Goal: Task Accomplishment & Management: Manage account settings

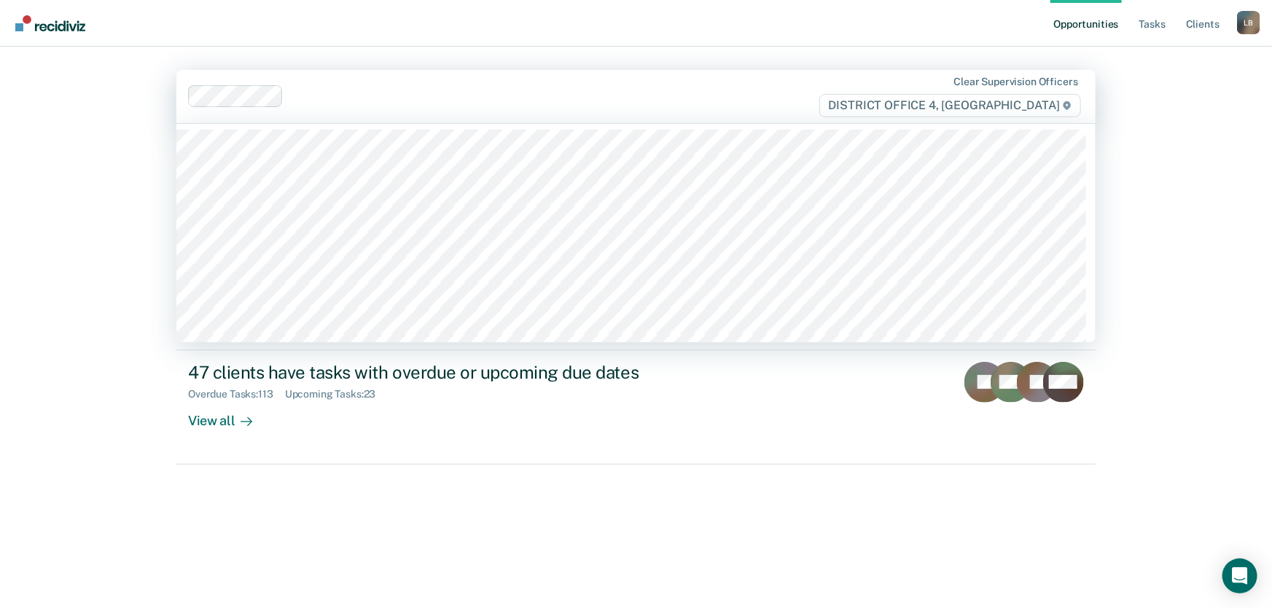
click at [306, 94] on div at bounding box center [551, 96] width 524 height 17
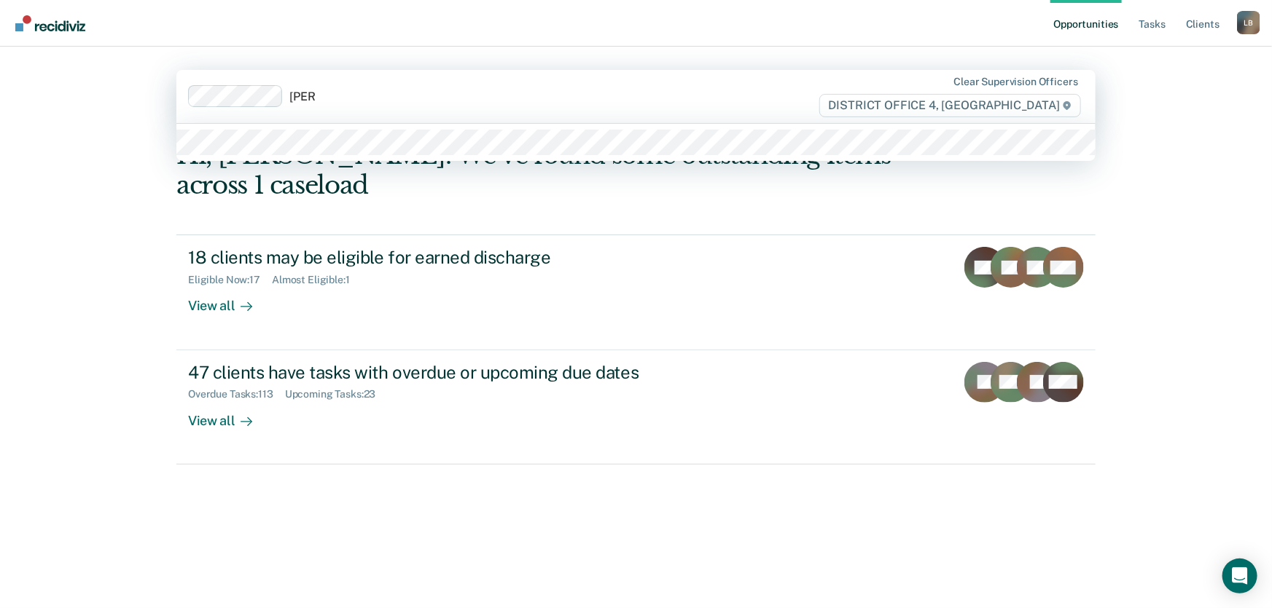
type input "[PERSON_NAME]"
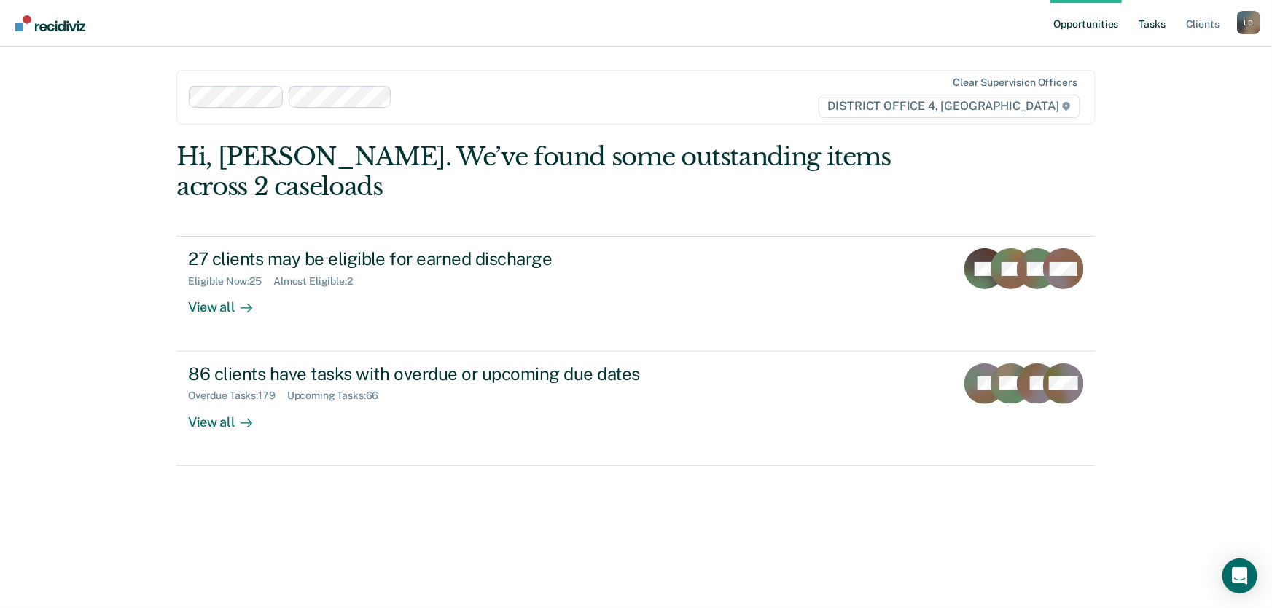
click at [1157, 22] on link "Tasks" at bounding box center [1152, 23] width 32 height 47
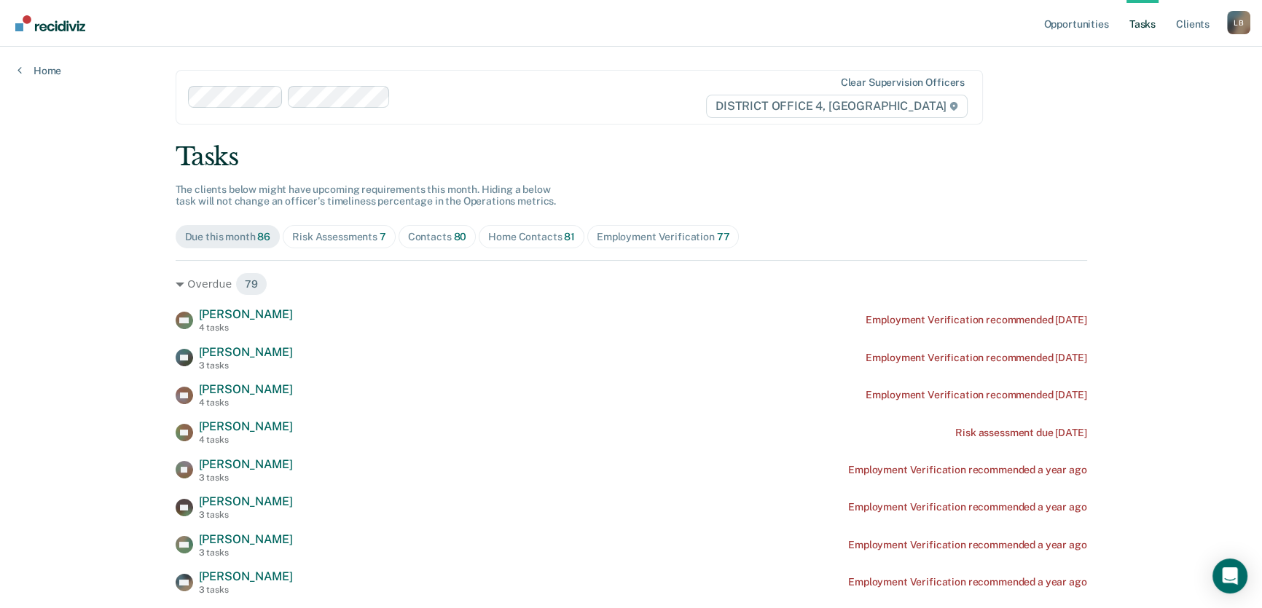
click at [512, 233] on div "Home Contacts 81" at bounding box center [531, 237] width 87 height 12
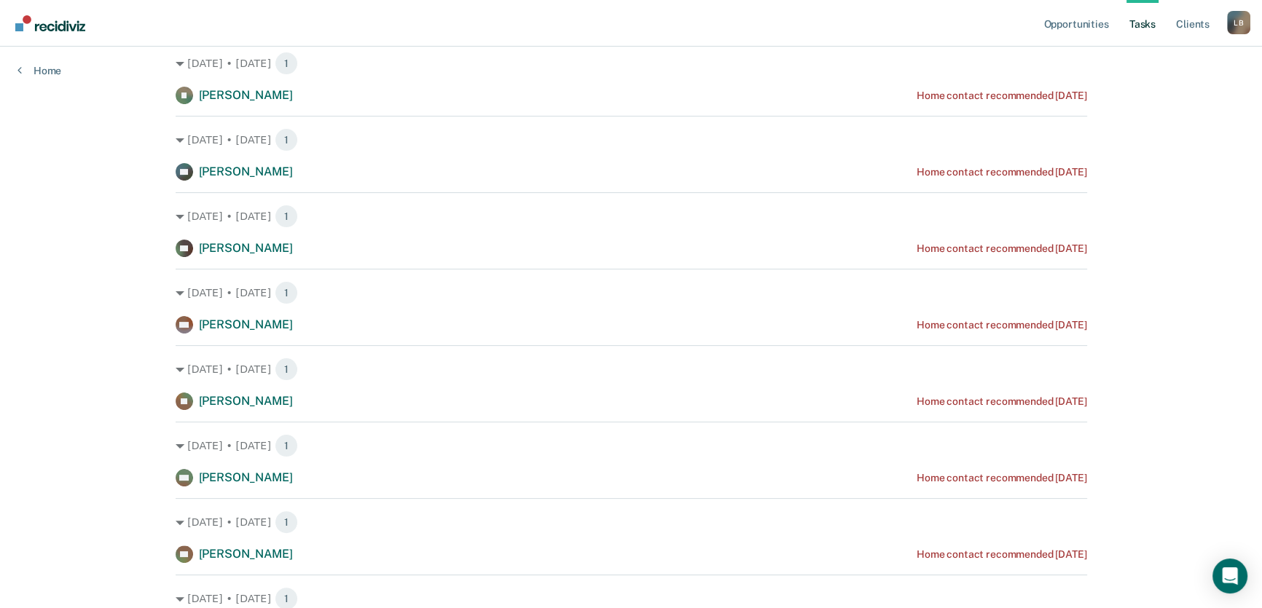
scroll to position [397, 0]
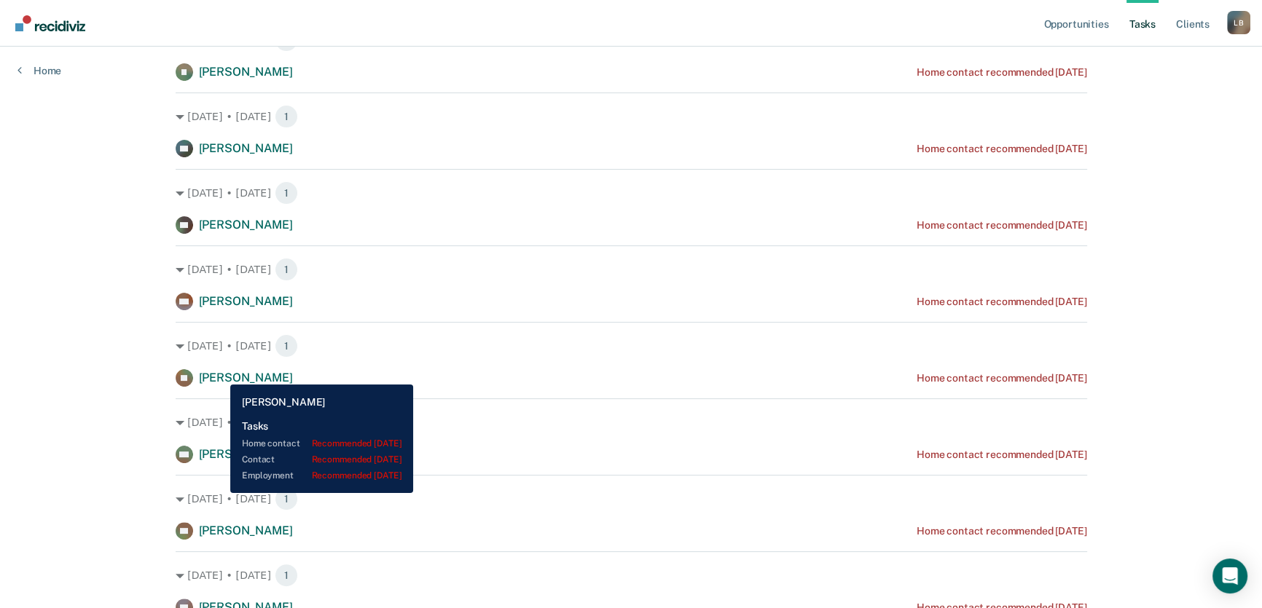
click at [222, 376] on span "[PERSON_NAME]" at bounding box center [246, 378] width 94 height 14
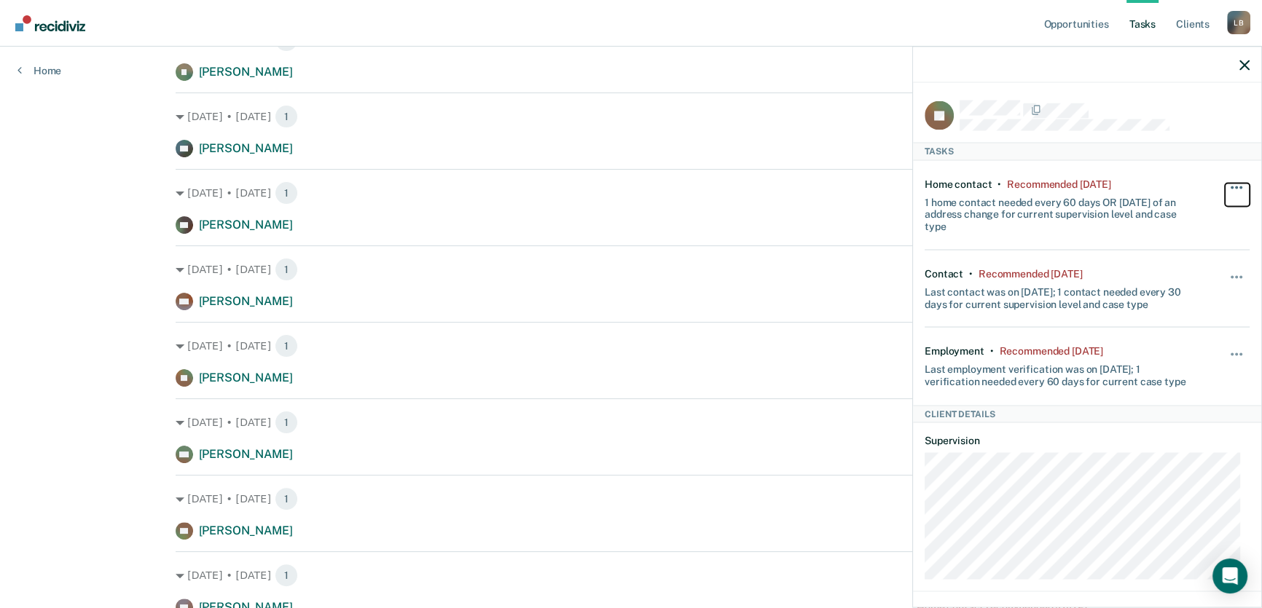
click at [1228, 184] on button "button" at bounding box center [1237, 194] width 25 height 23
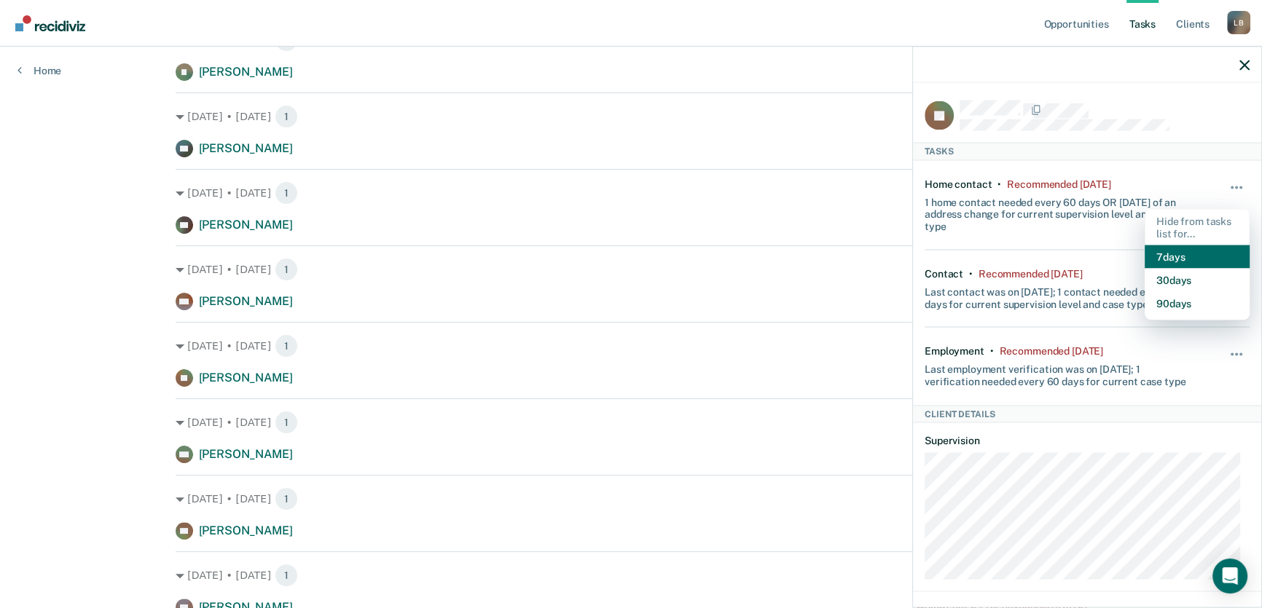
click at [1186, 248] on button "7 days" at bounding box center [1197, 257] width 105 height 23
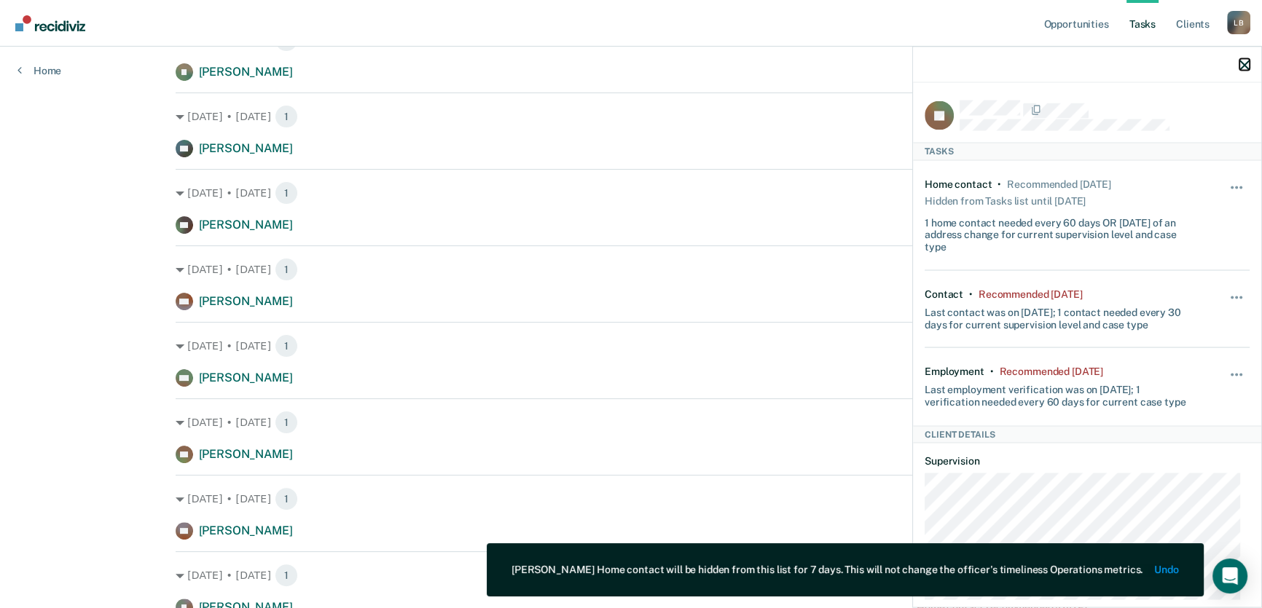
click at [1242, 66] on icon "button" at bounding box center [1245, 65] width 10 height 10
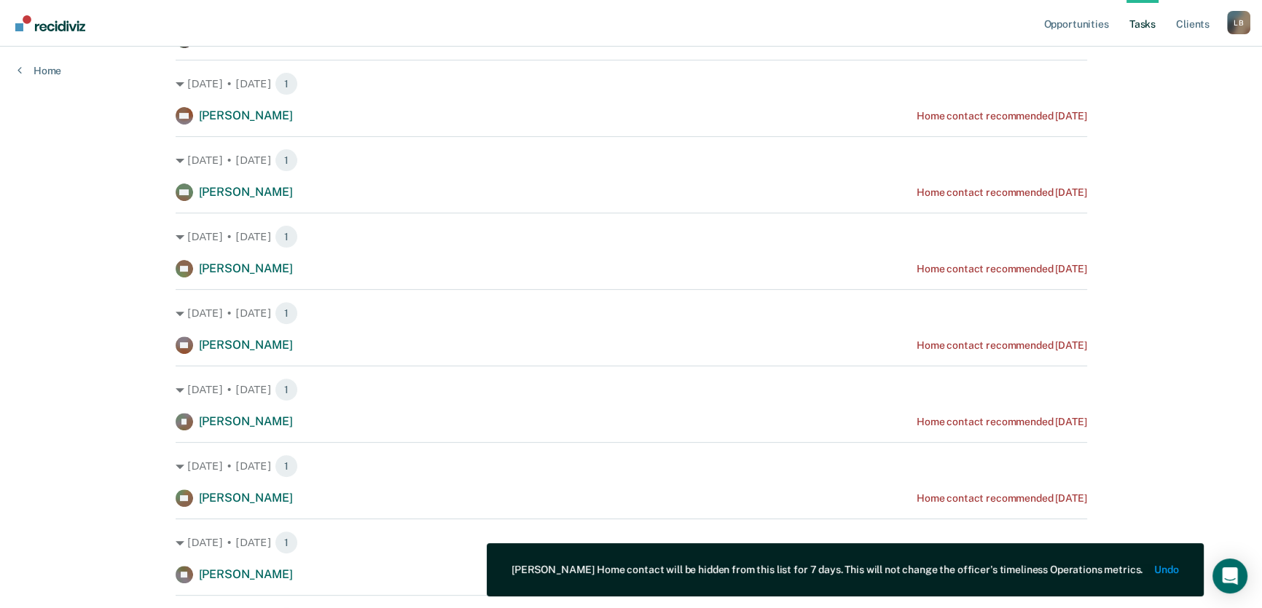
scroll to position [662, 0]
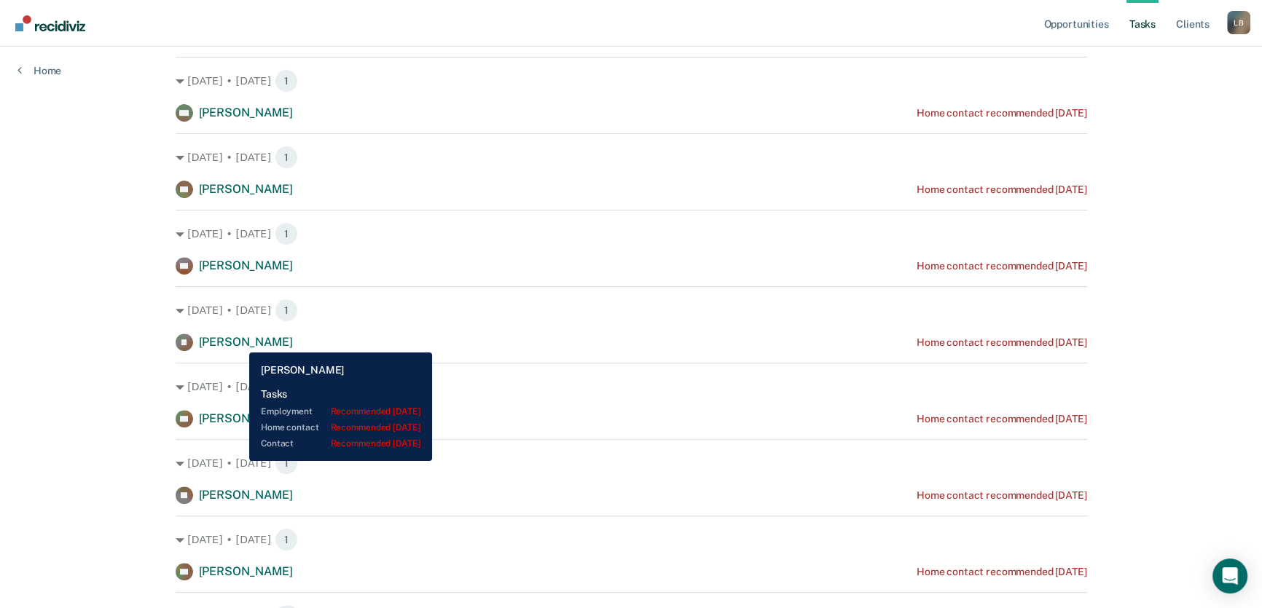
click at [238, 342] on span "[PERSON_NAME]" at bounding box center [246, 342] width 94 height 14
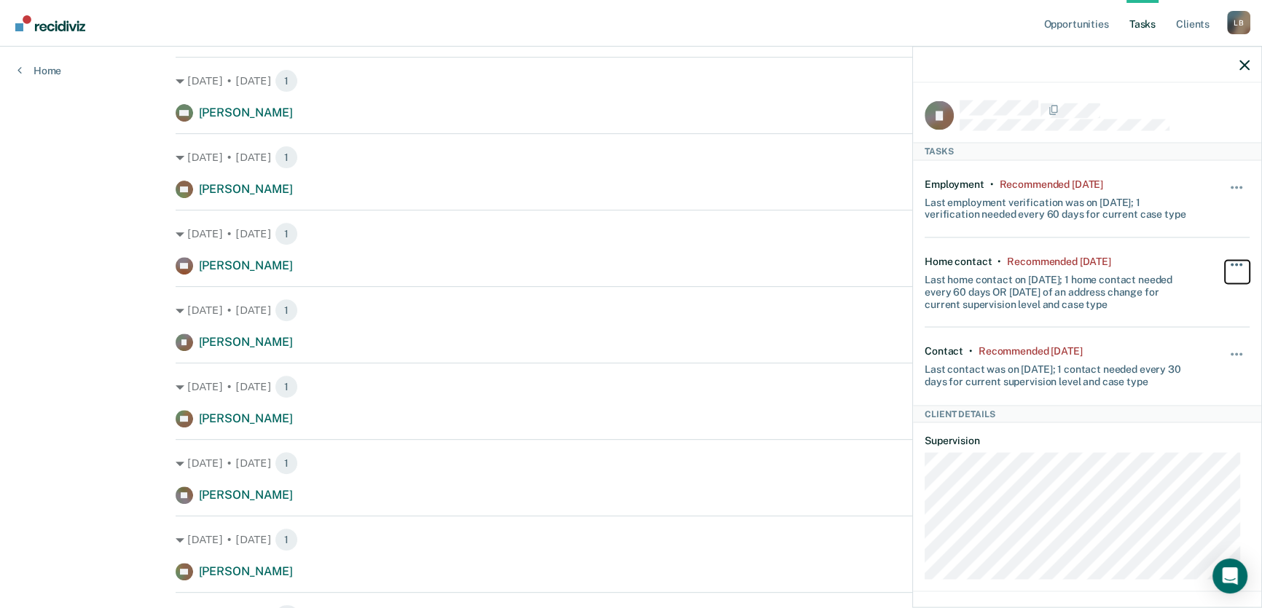
click at [1229, 262] on button "button" at bounding box center [1237, 272] width 25 height 23
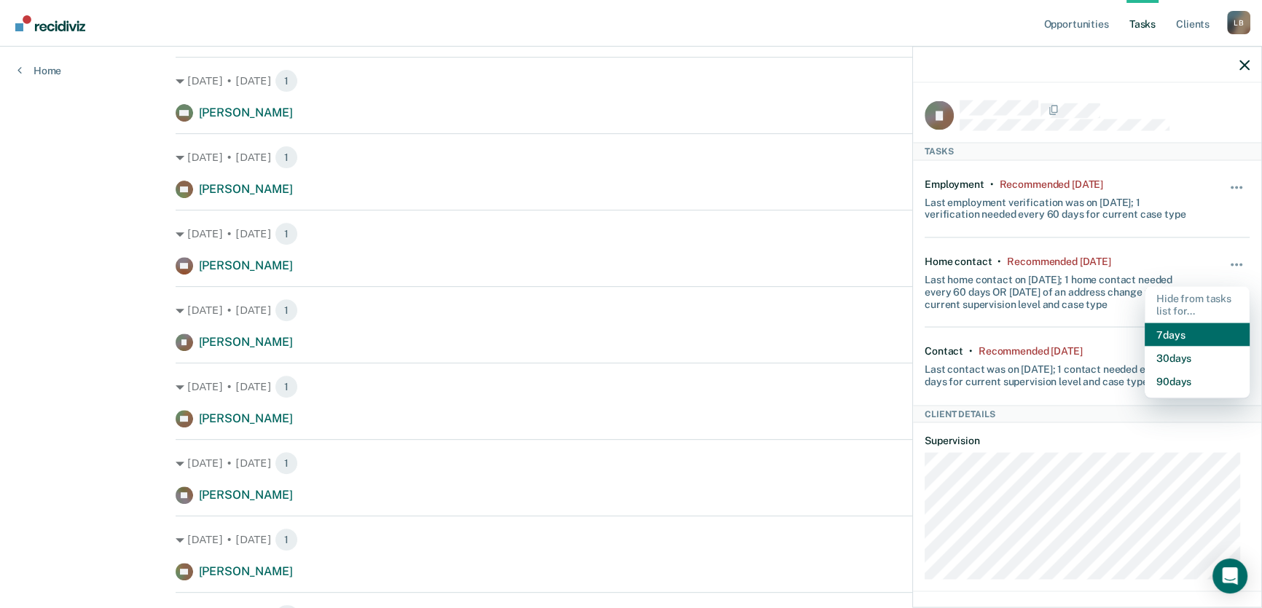
click at [1198, 327] on button "7 days" at bounding box center [1197, 334] width 105 height 23
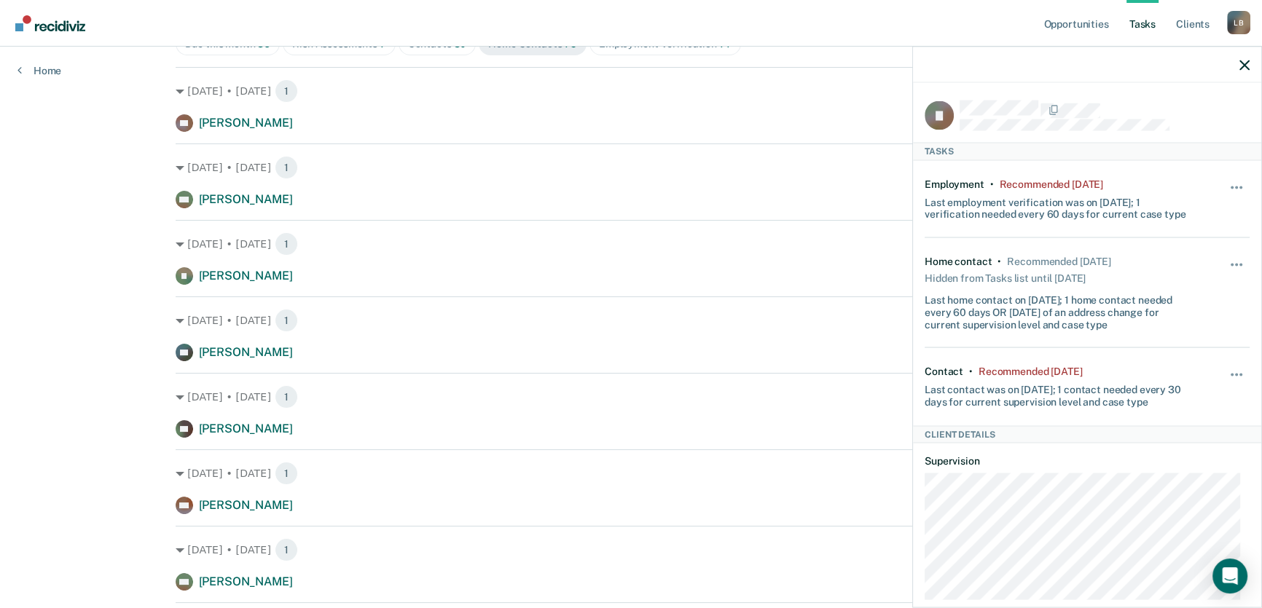
scroll to position [331, 0]
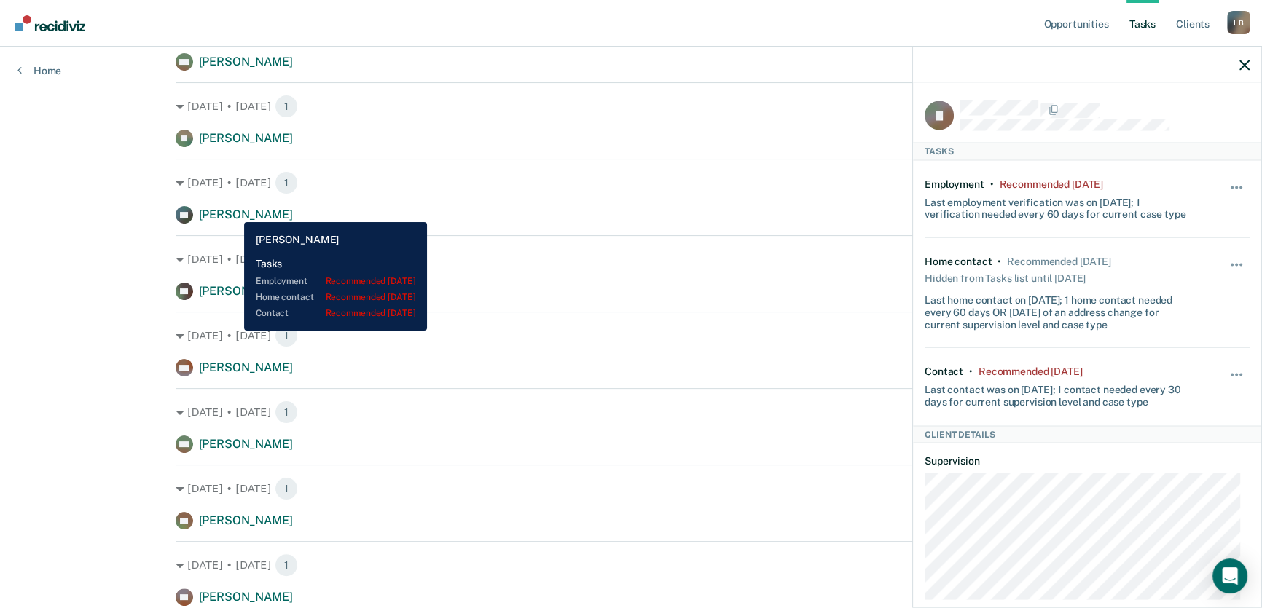
click at [234, 211] on span "[PERSON_NAME]" at bounding box center [246, 215] width 94 height 14
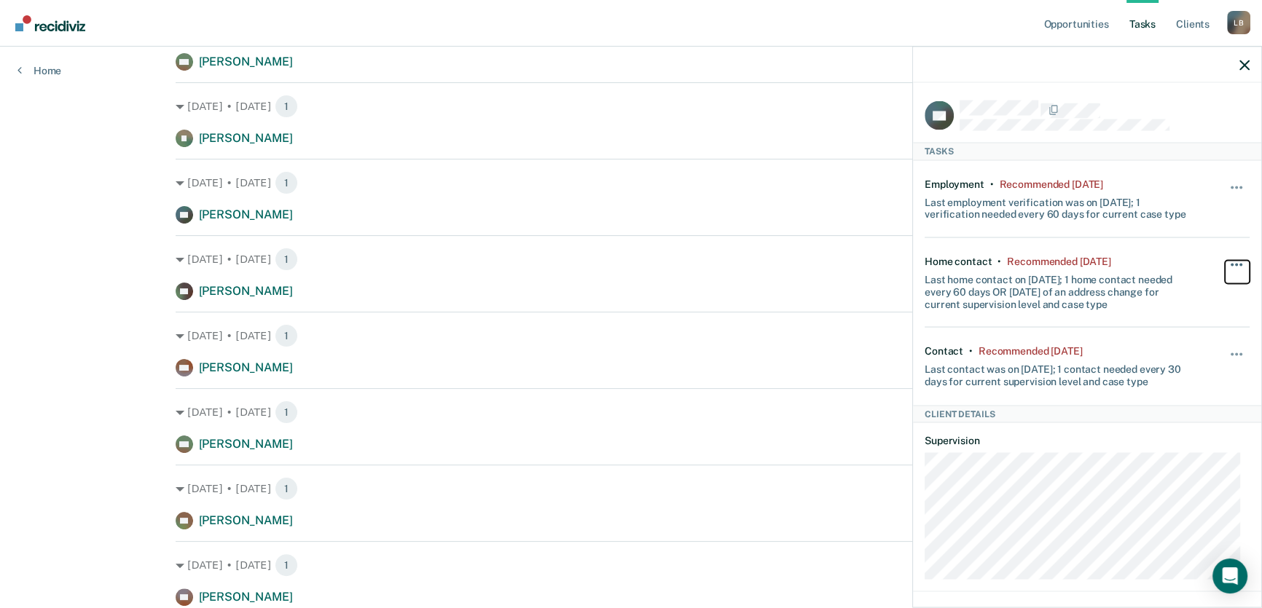
click at [1228, 263] on button "button" at bounding box center [1237, 272] width 25 height 23
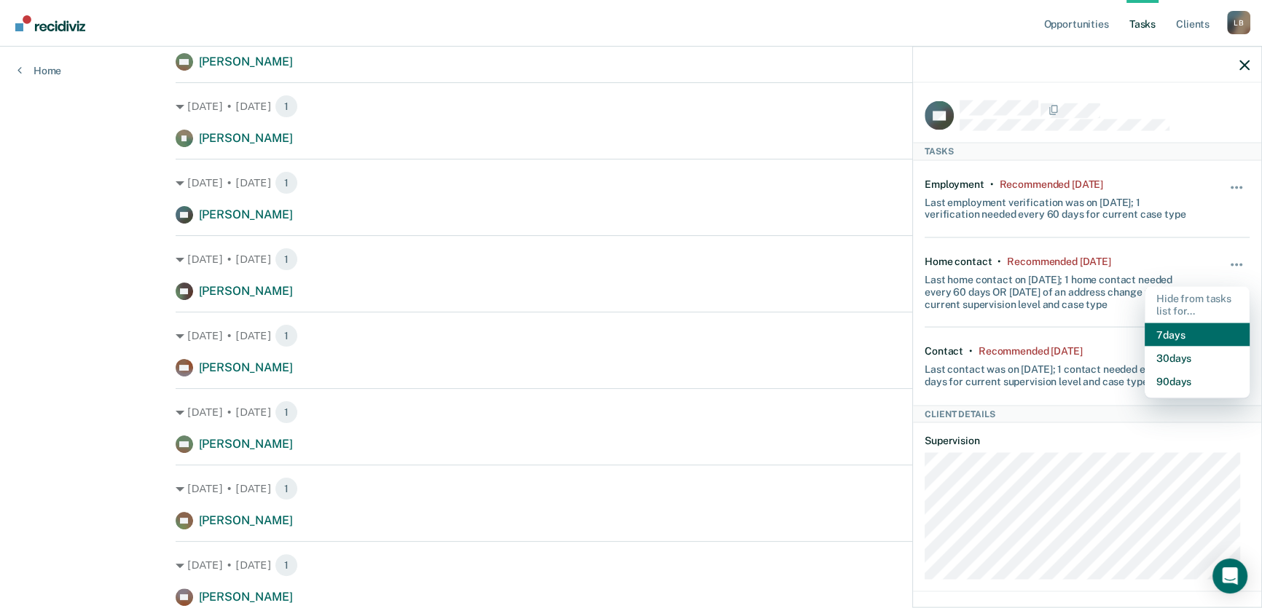
click at [1174, 334] on button "7 days" at bounding box center [1197, 334] width 105 height 23
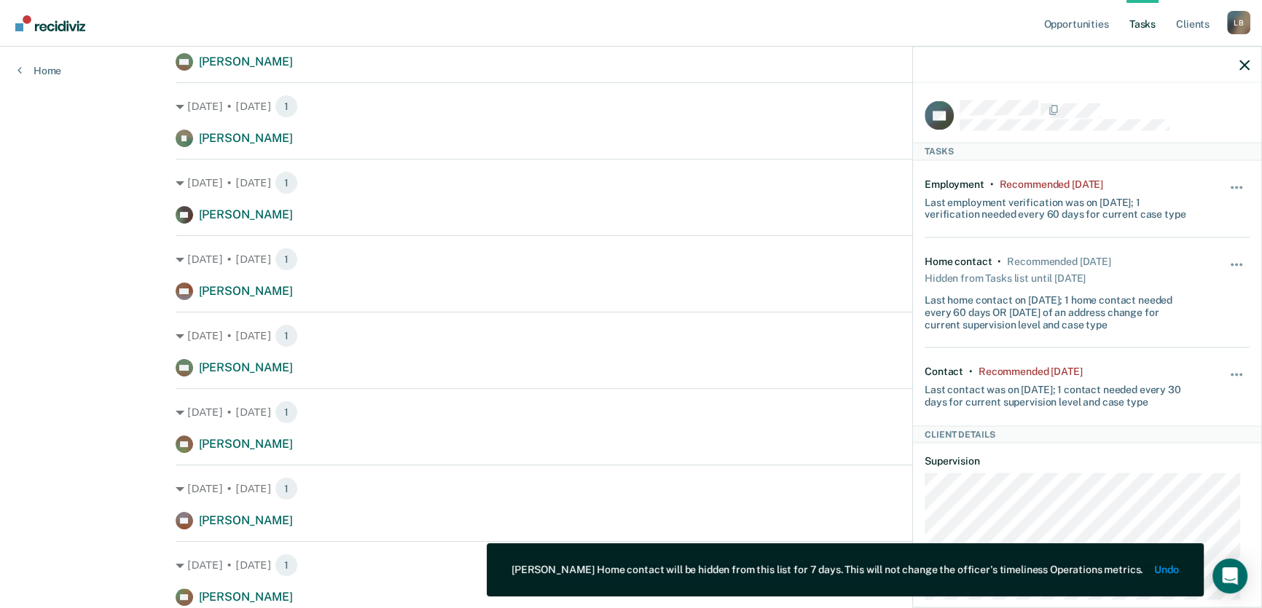
click at [1244, 64] on icon "button" at bounding box center [1245, 65] width 10 height 10
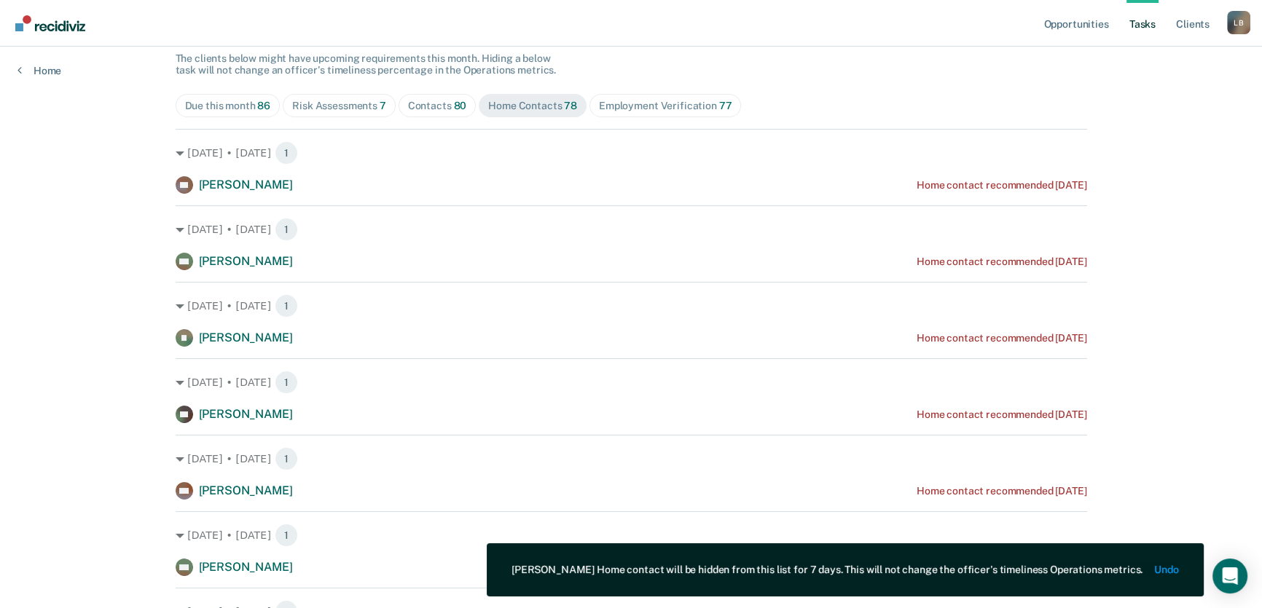
scroll to position [132, 0]
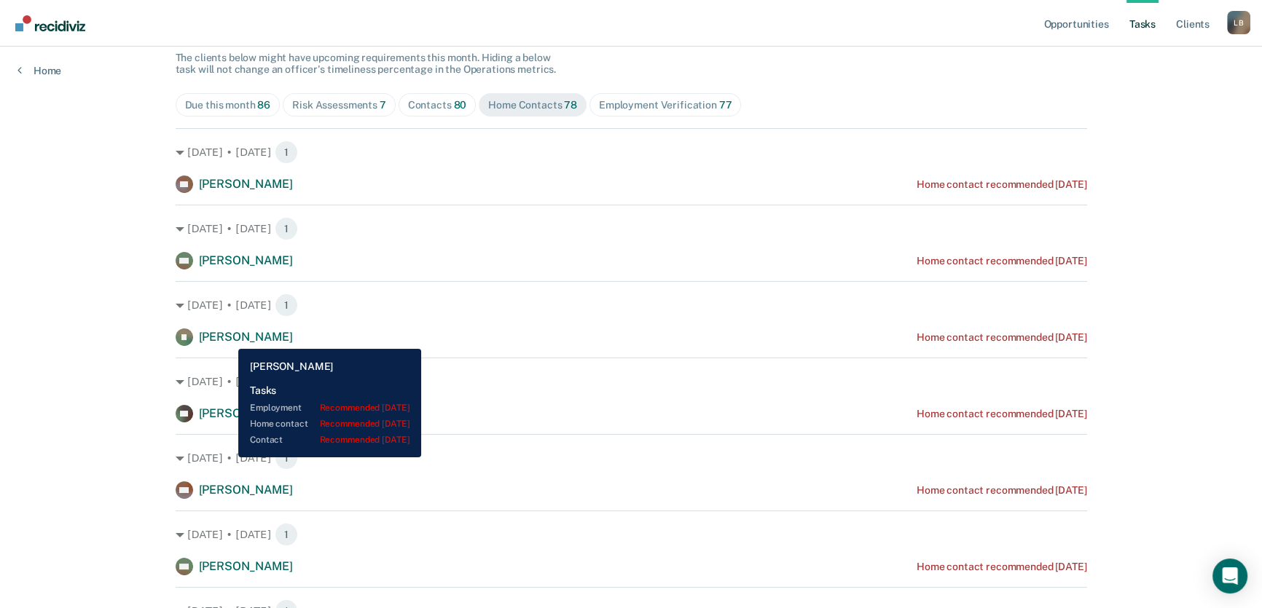
click at [227, 338] on span "[PERSON_NAME]" at bounding box center [246, 337] width 94 height 14
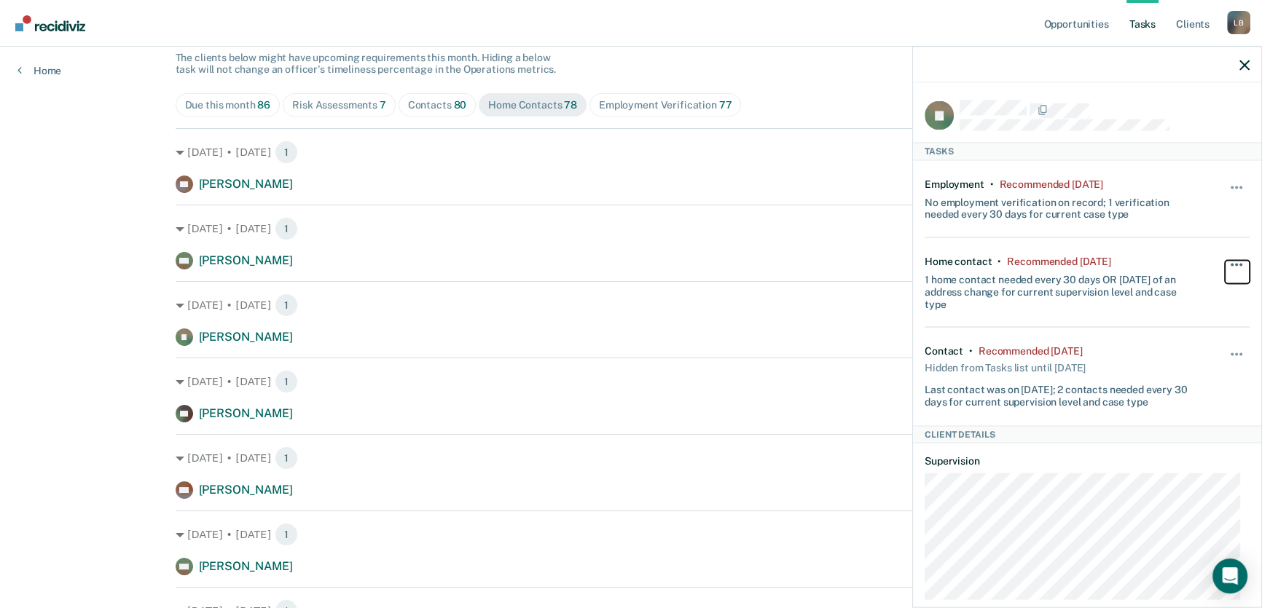
click at [1235, 265] on span "button" at bounding box center [1236, 265] width 3 height 3
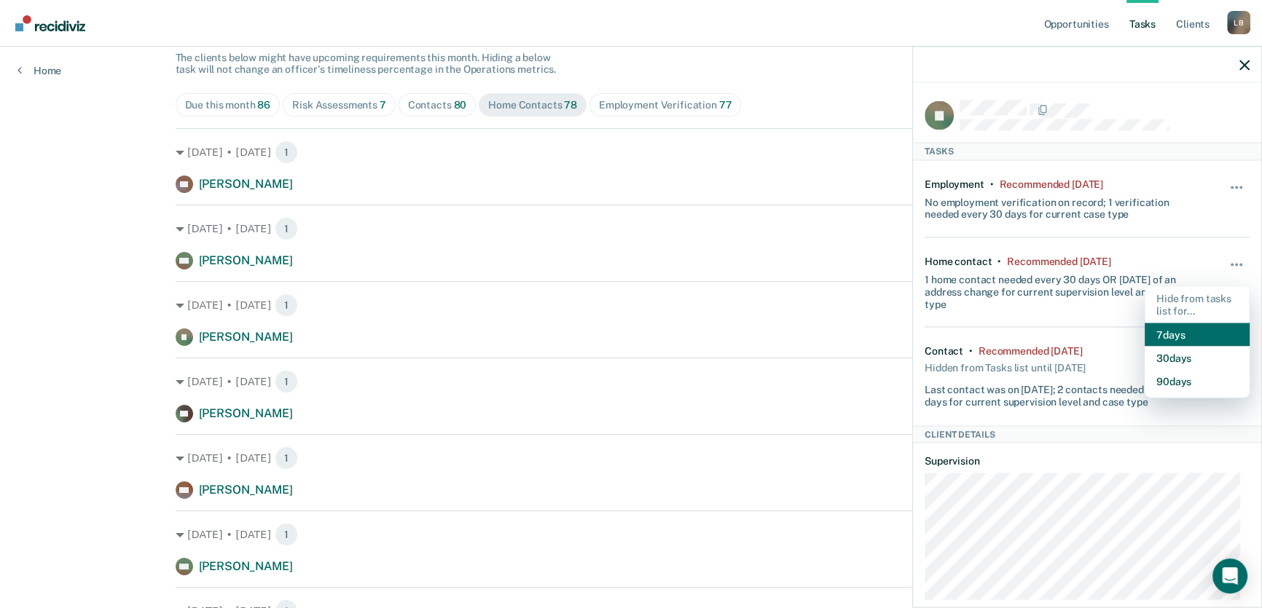
click at [1189, 335] on button "7 days" at bounding box center [1197, 334] width 105 height 23
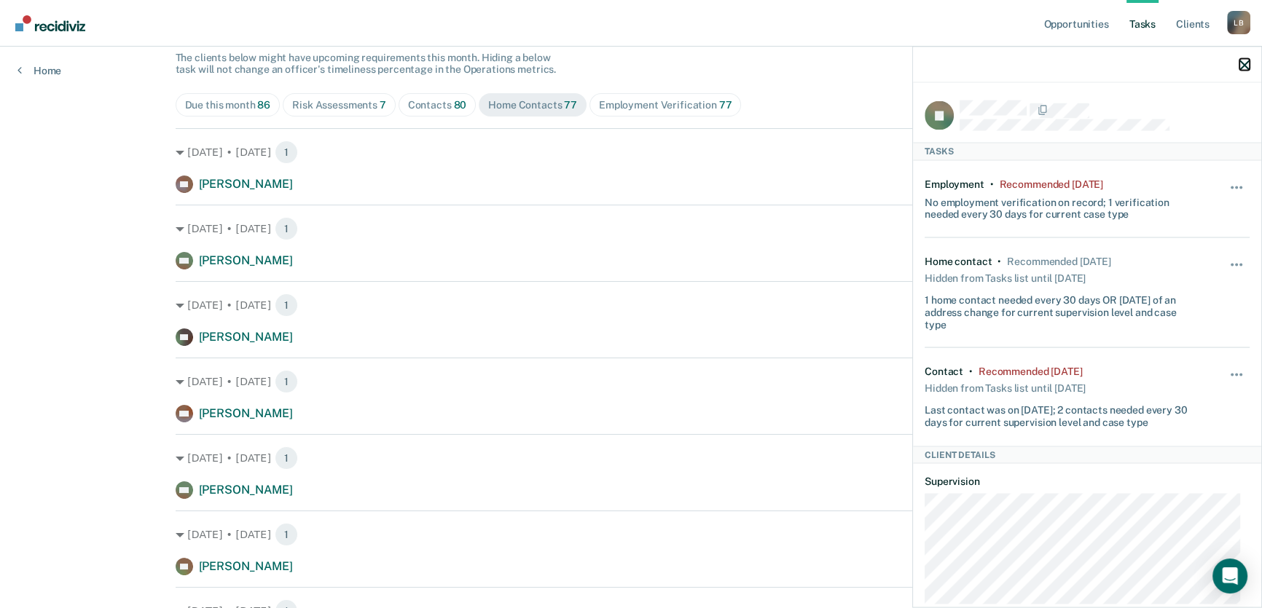
click at [1247, 62] on icon "button" at bounding box center [1245, 65] width 10 height 10
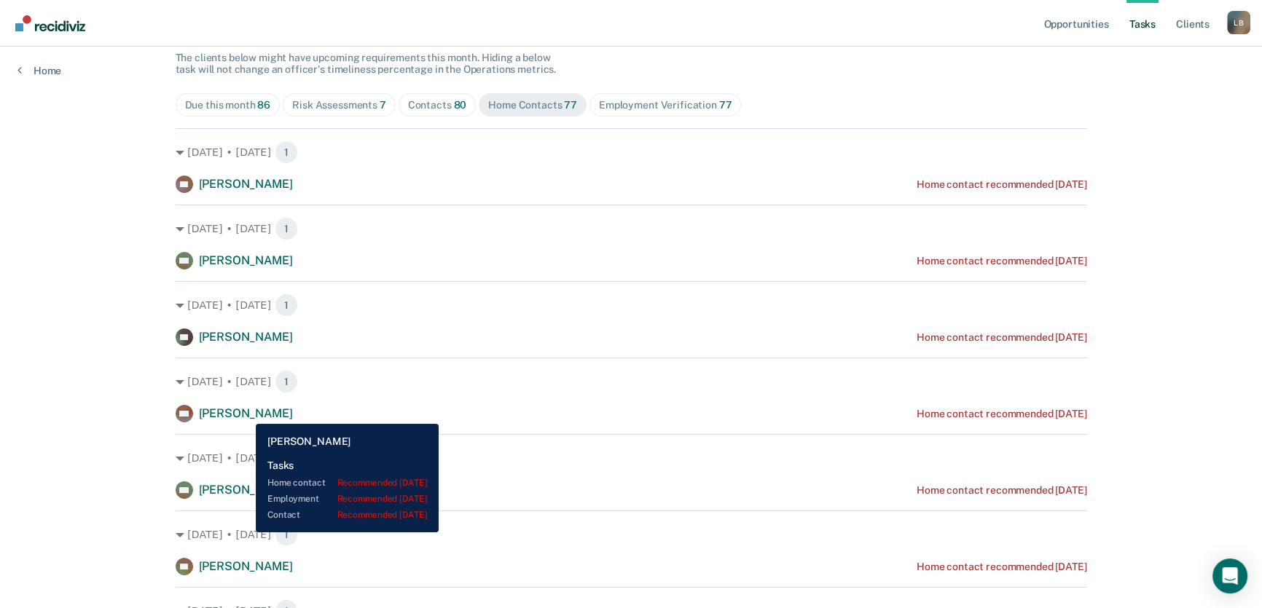
click at [245, 413] on span "[PERSON_NAME]" at bounding box center [246, 414] width 94 height 14
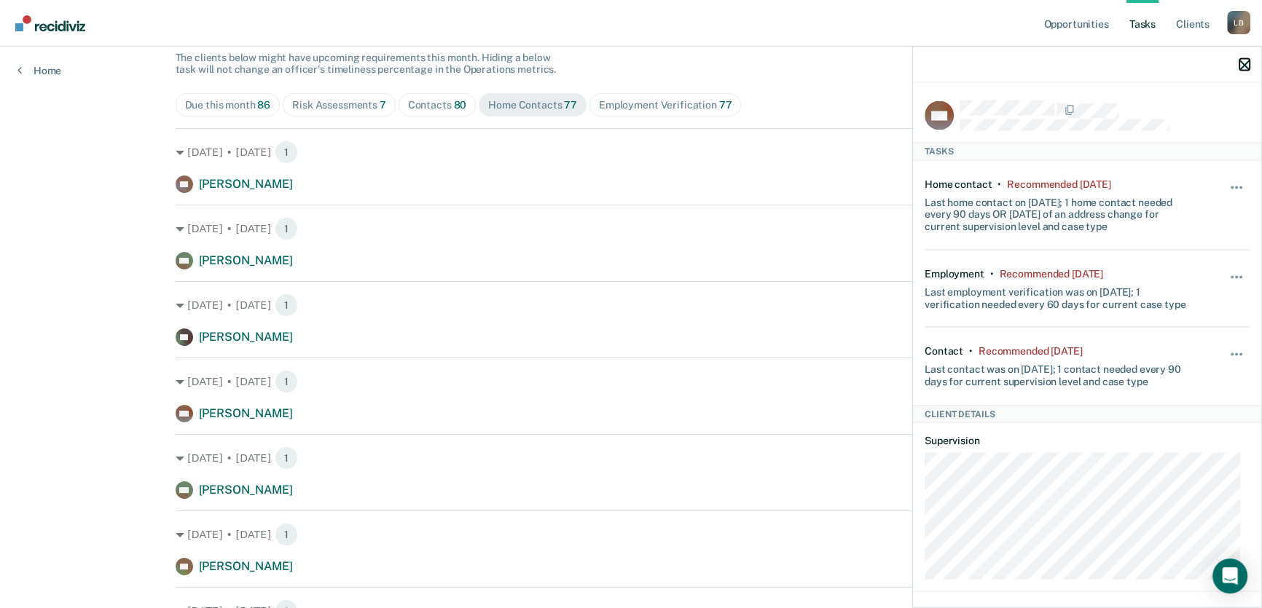
click at [1241, 66] on icon "button" at bounding box center [1245, 65] width 10 height 10
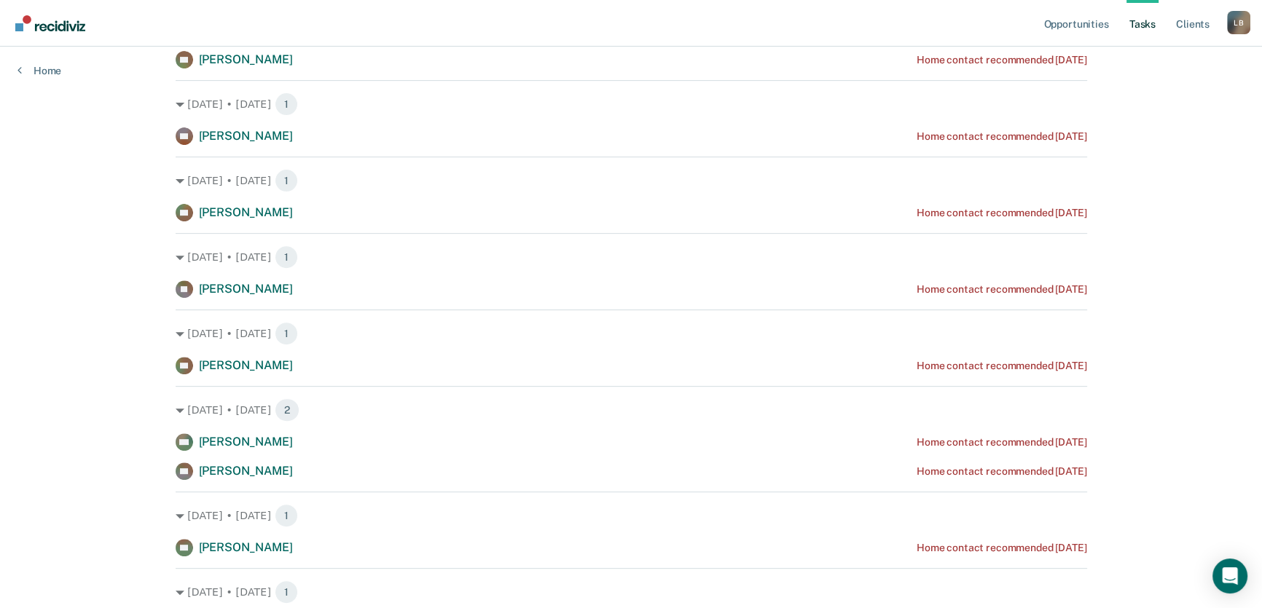
scroll to position [662, 0]
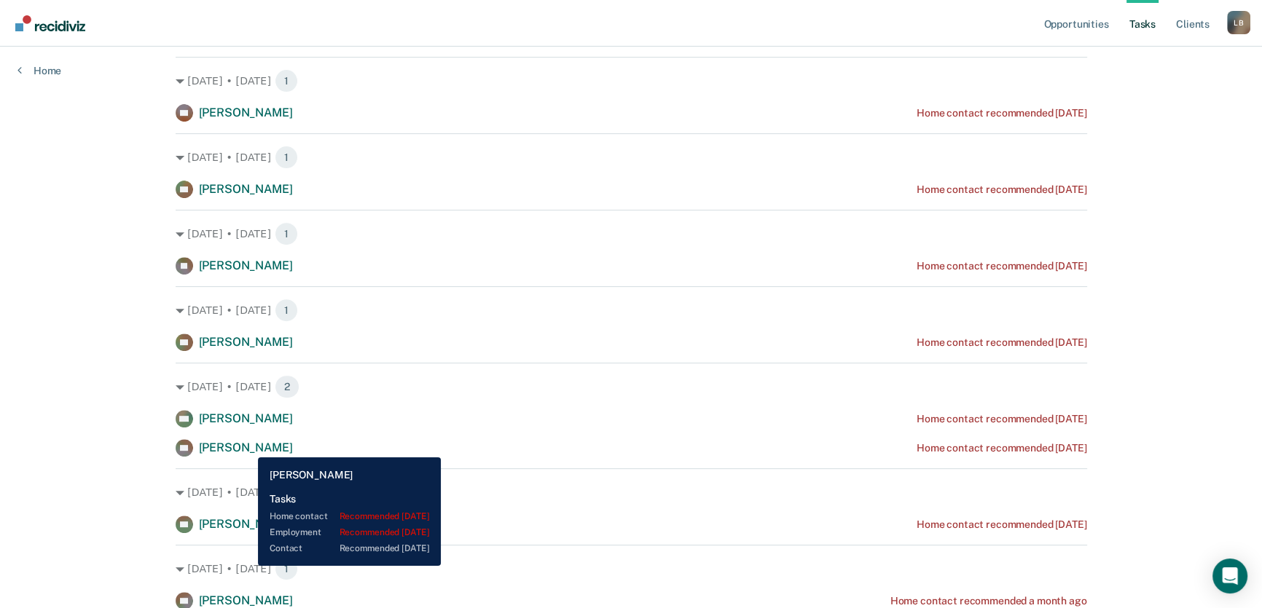
click at [247, 447] on span "[PERSON_NAME]" at bounding box center [246, 448] width 94 height 14
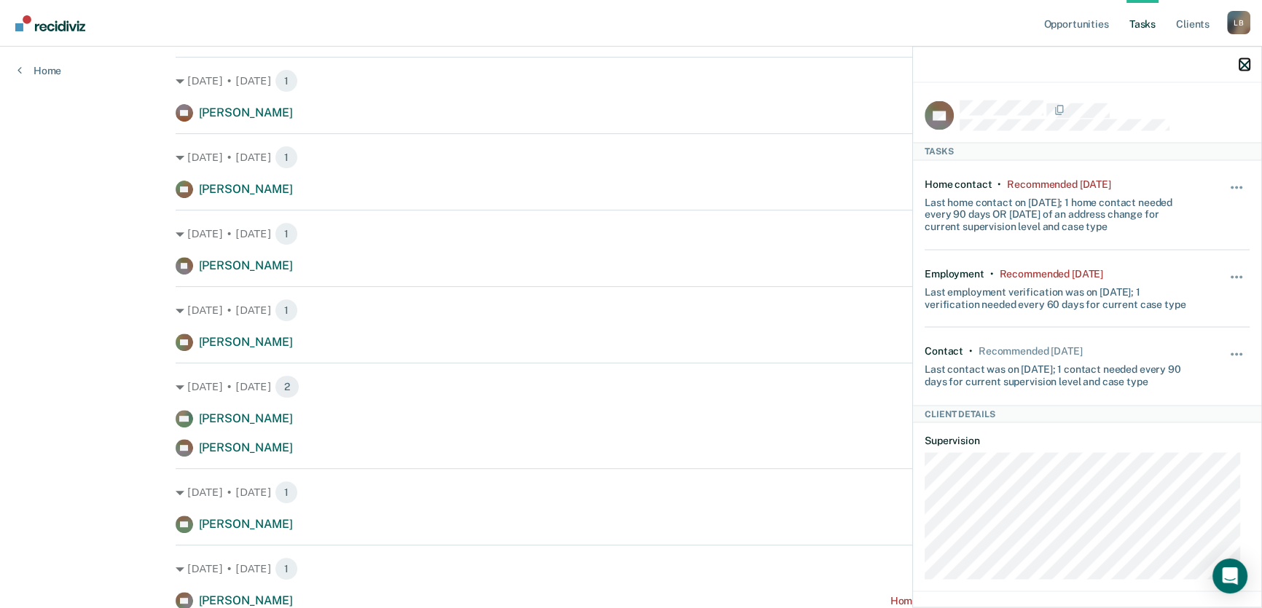
click at [1242, 63] on icon "button" at bounding box center [1245, 65] width 10 height 10
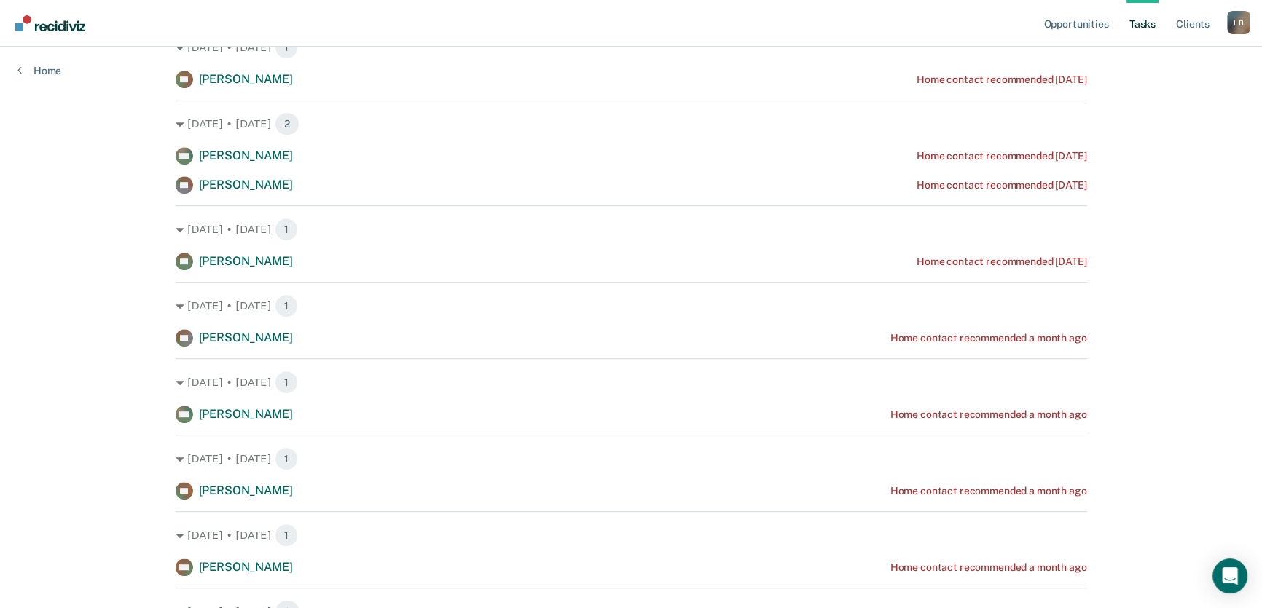
scroll to position [927, 0]
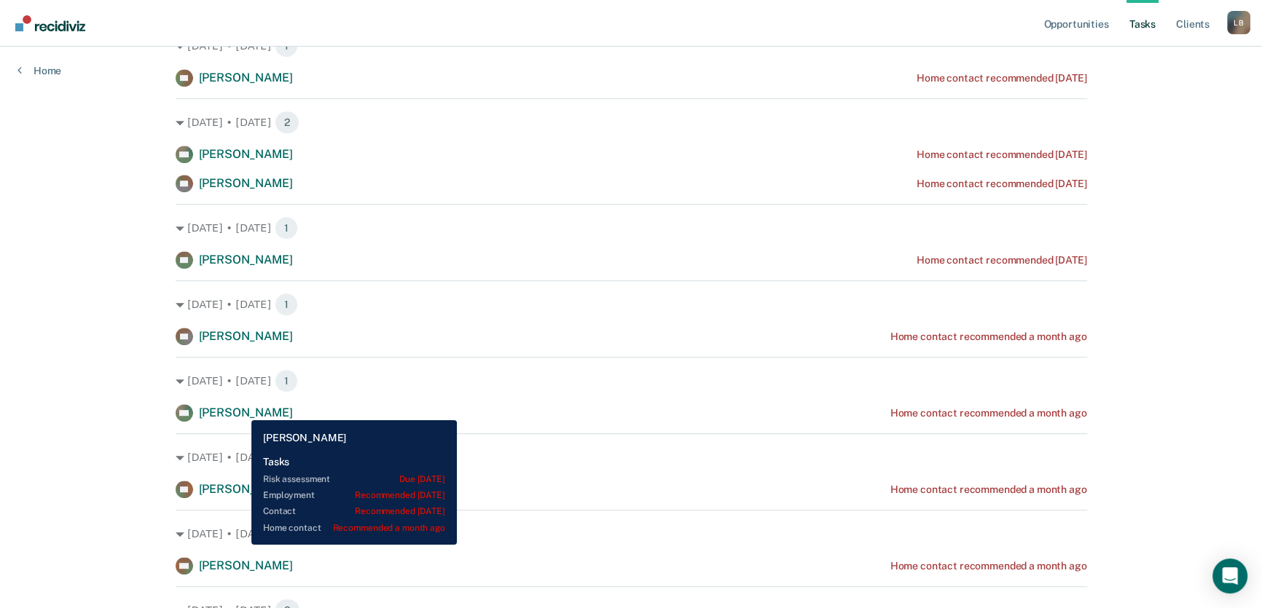
click at [240, 410] on span "[PERSON_NAME]" at bounding box center [246, 413] width 94 height 14
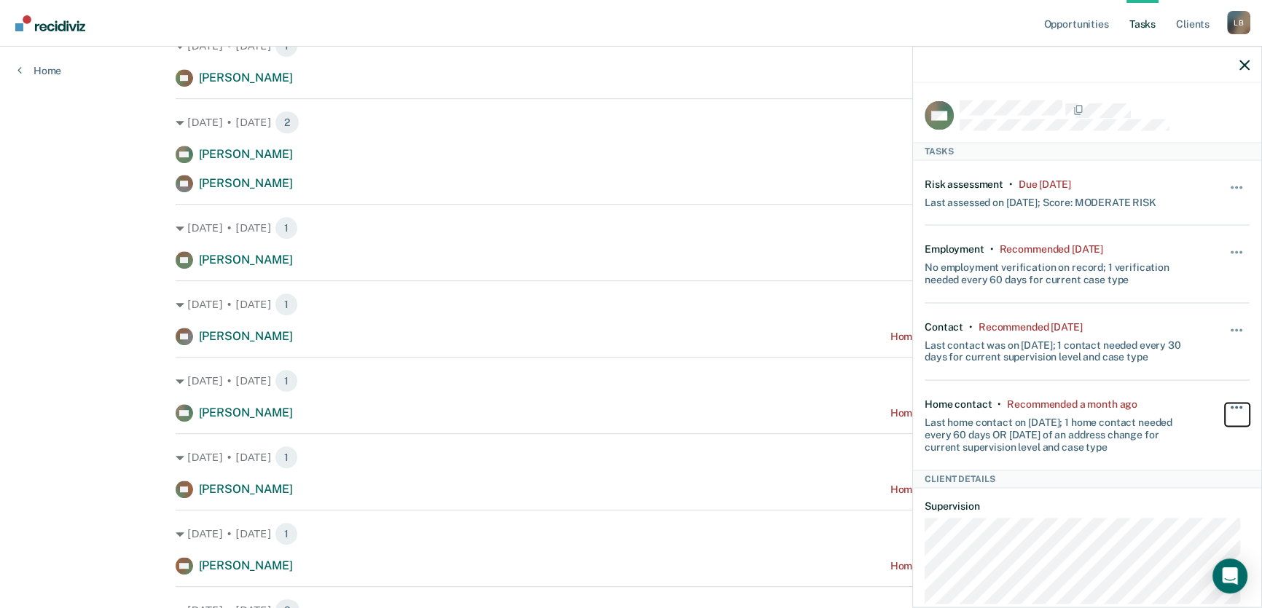
click at [1229, 408] on button "button" at bounding box center [1237, 415] width 25 height 23
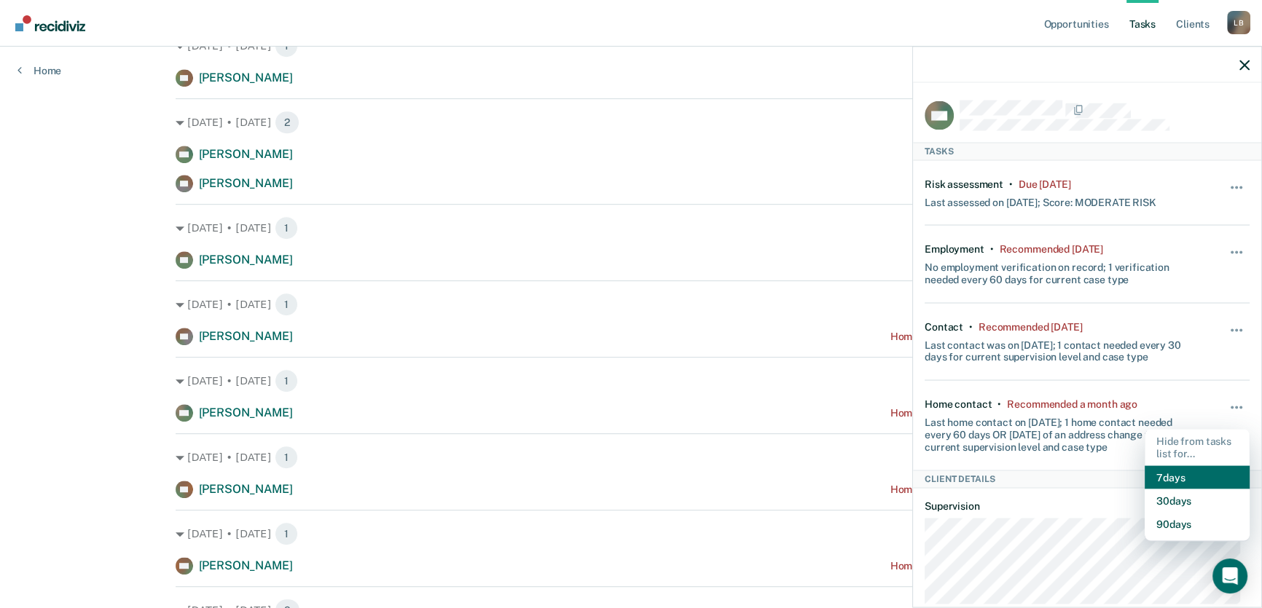
click at [1164, 474] on button "7 days" at bounding box center [1197, 477] width 105 height 23
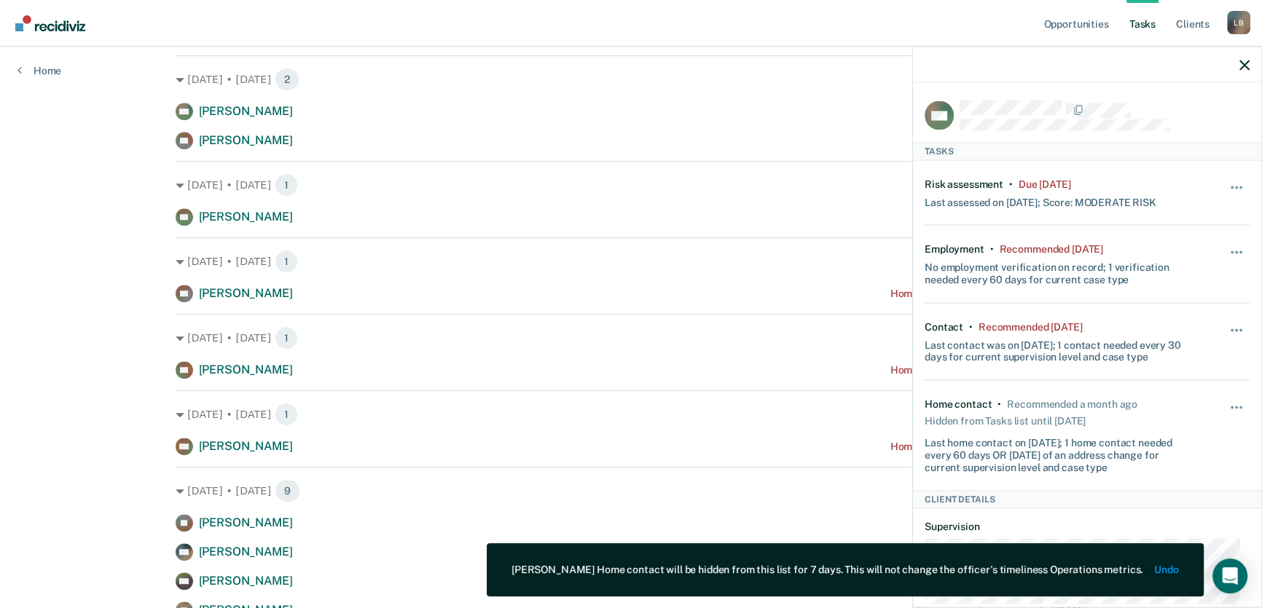
scroll to position [993, 0]
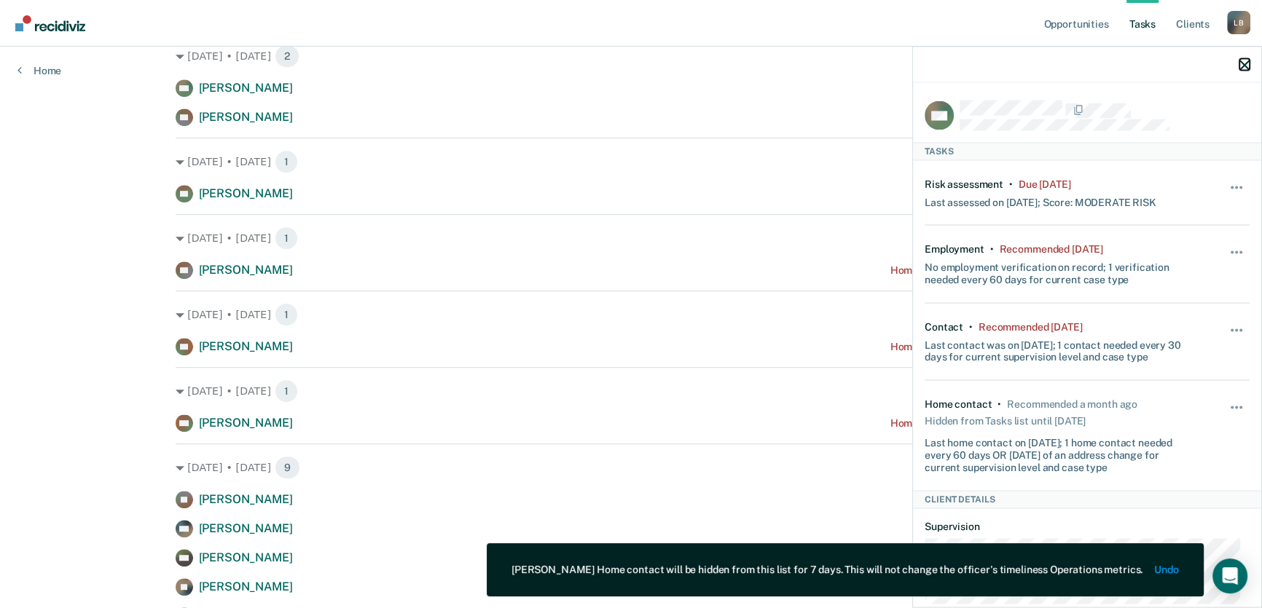
click at [1244, 62] on icon "button" at bounding box center [1245, 65] width 10 height 10
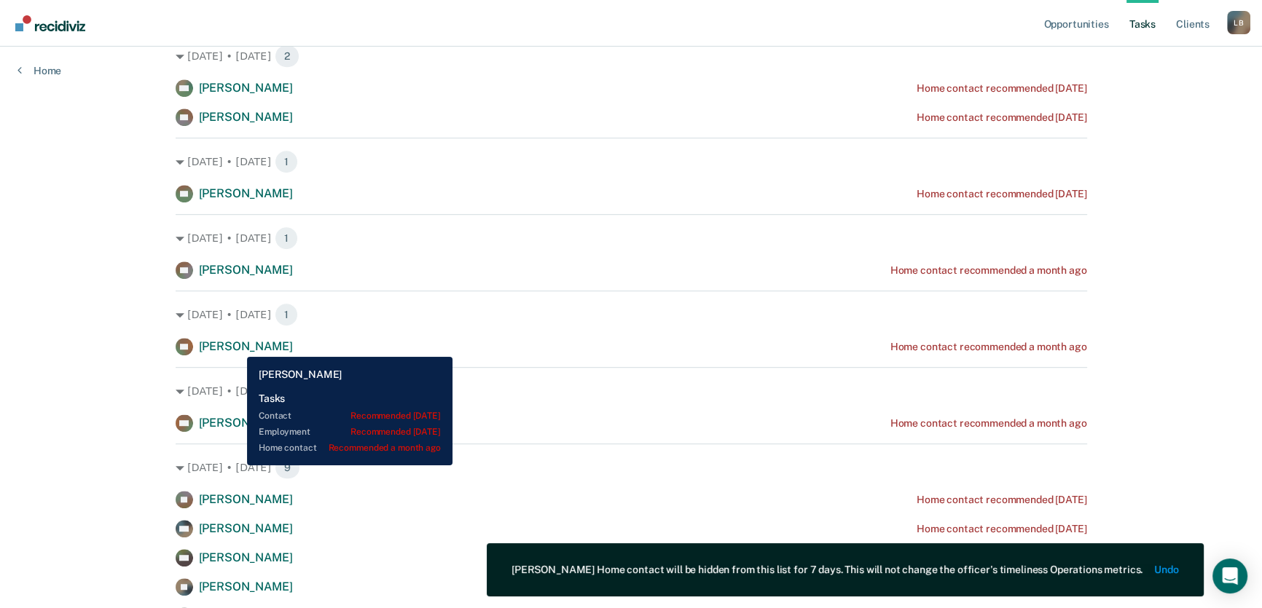
click at [236, 346] on span "[PERSON_NAME]" at bounding box center [246, 347] width 94 height 14
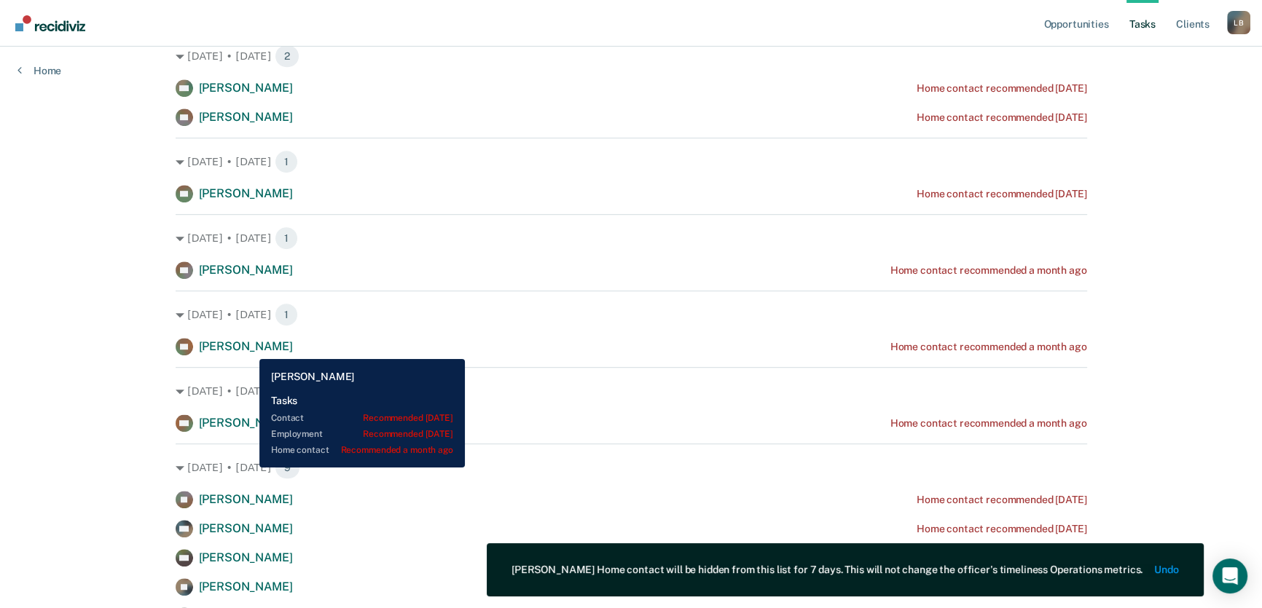
click at [248, 348] on span "[PERSON_NAME]" at bounding box center [246, 347] width 94 height 14
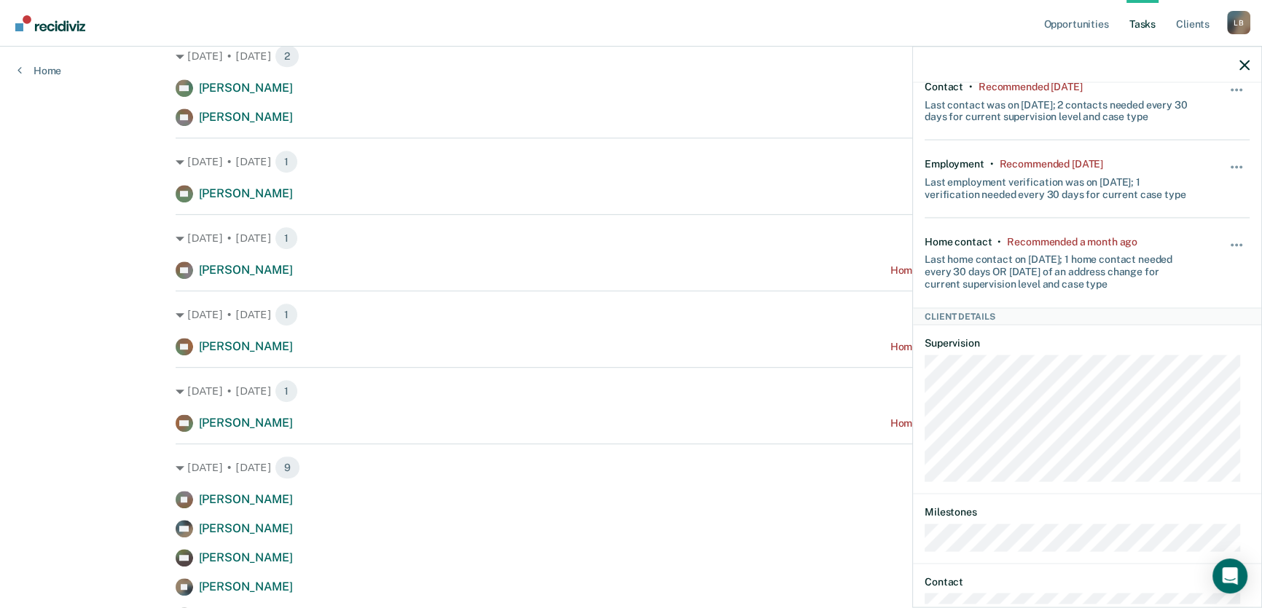
scroll to position [207, 0]
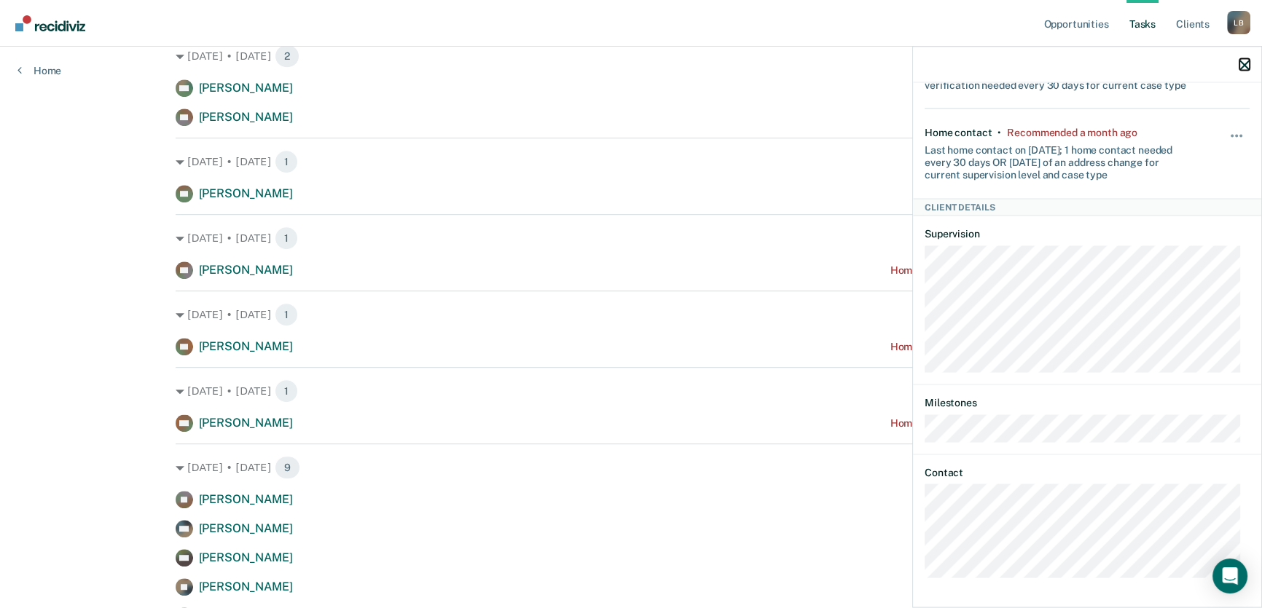
click at [1246, 65] on icon "button" at bounding box center [1245, 65] width 10 height 10
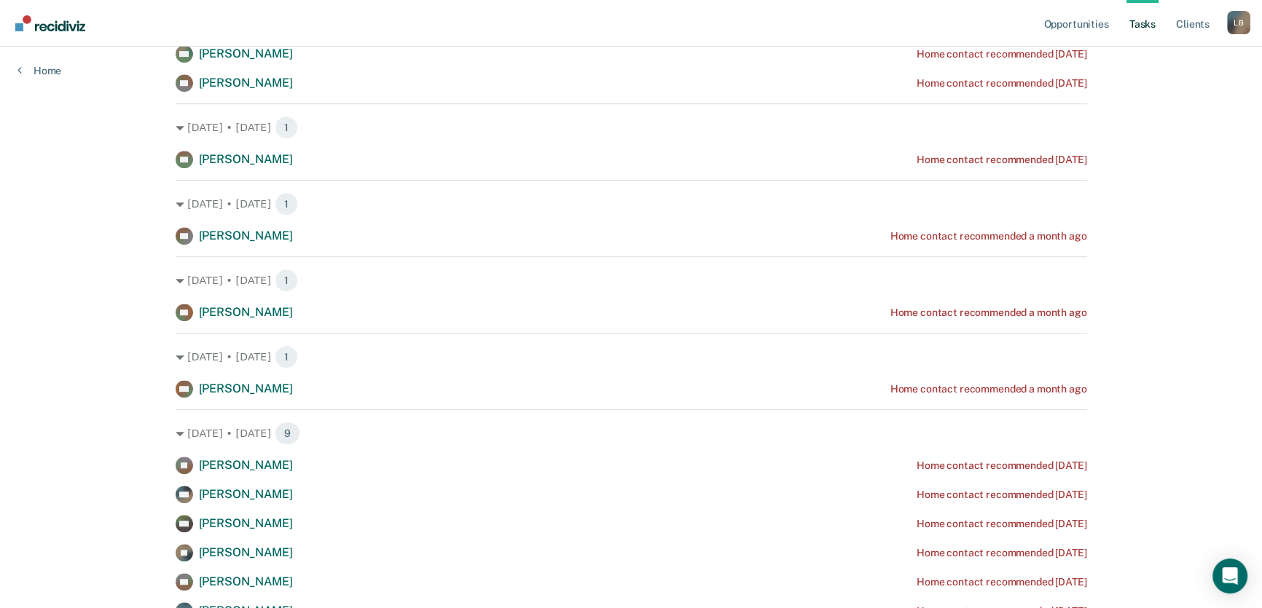
scroll to position [1060, 0]
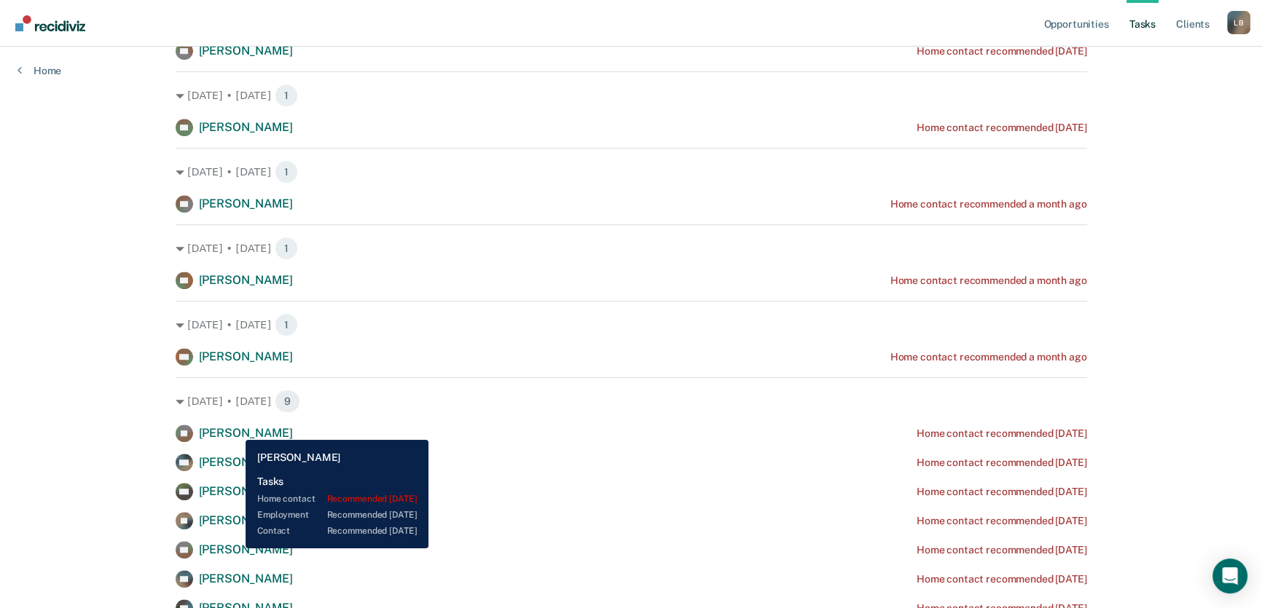
click at [235, 429] on span "[PERSON_NAME]" at bounding box center [246, 433] width 94 height 14
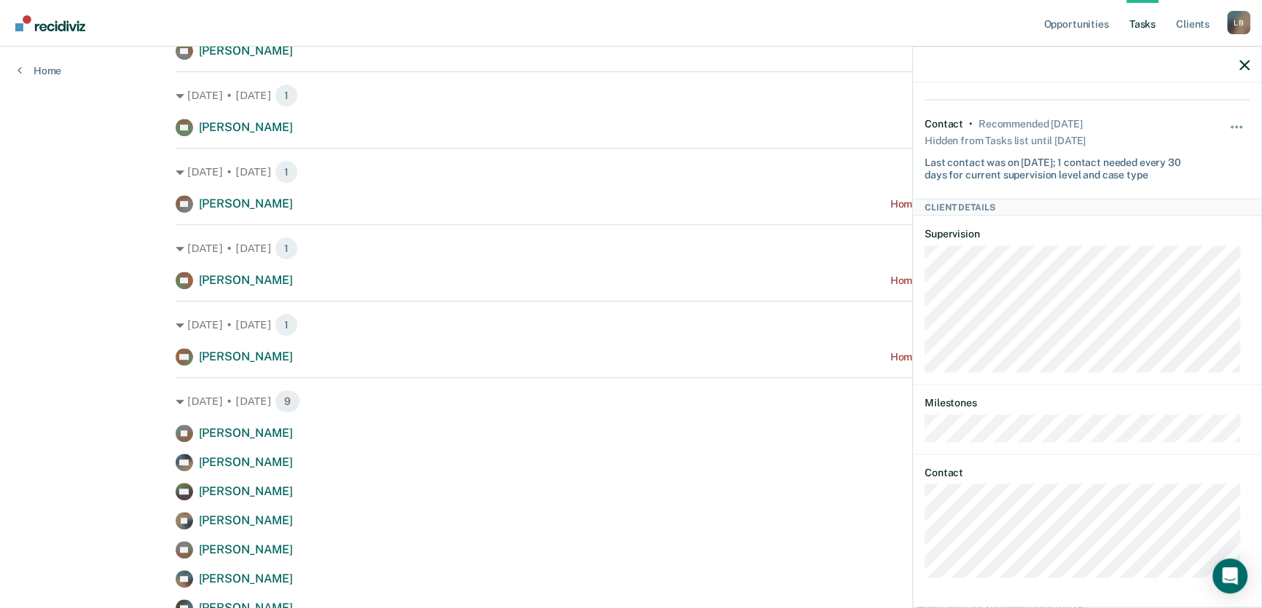
scroll to position [0, 0]
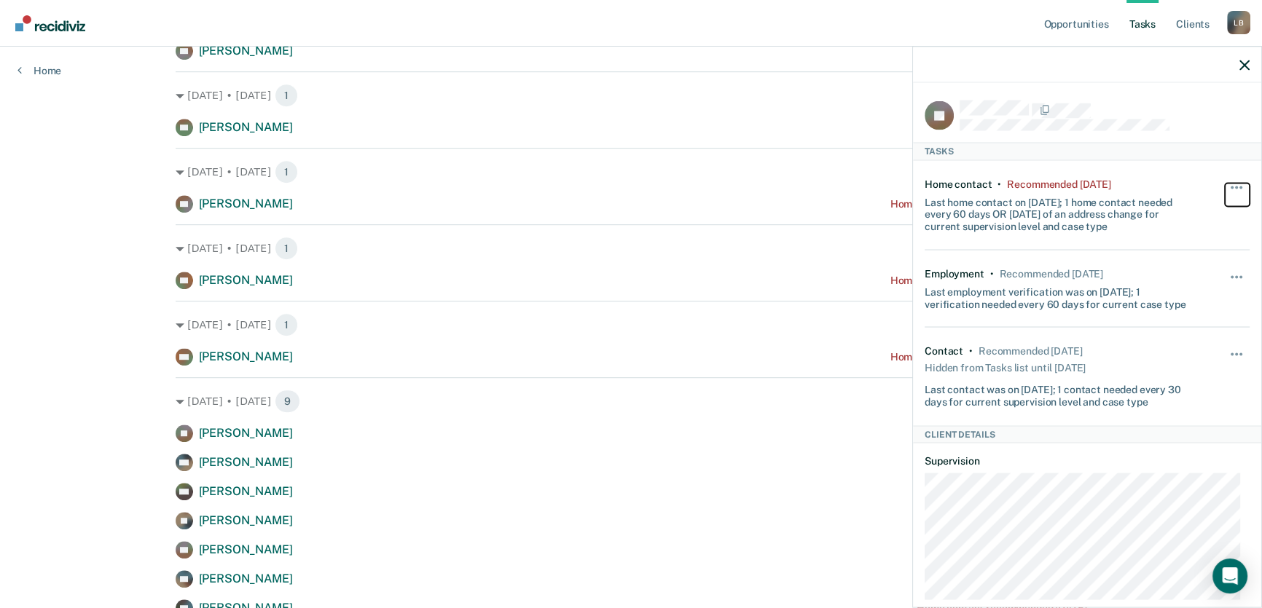
click at [1229, 184] on button "button" at bounding box center [1237, 194] width 25 height 23
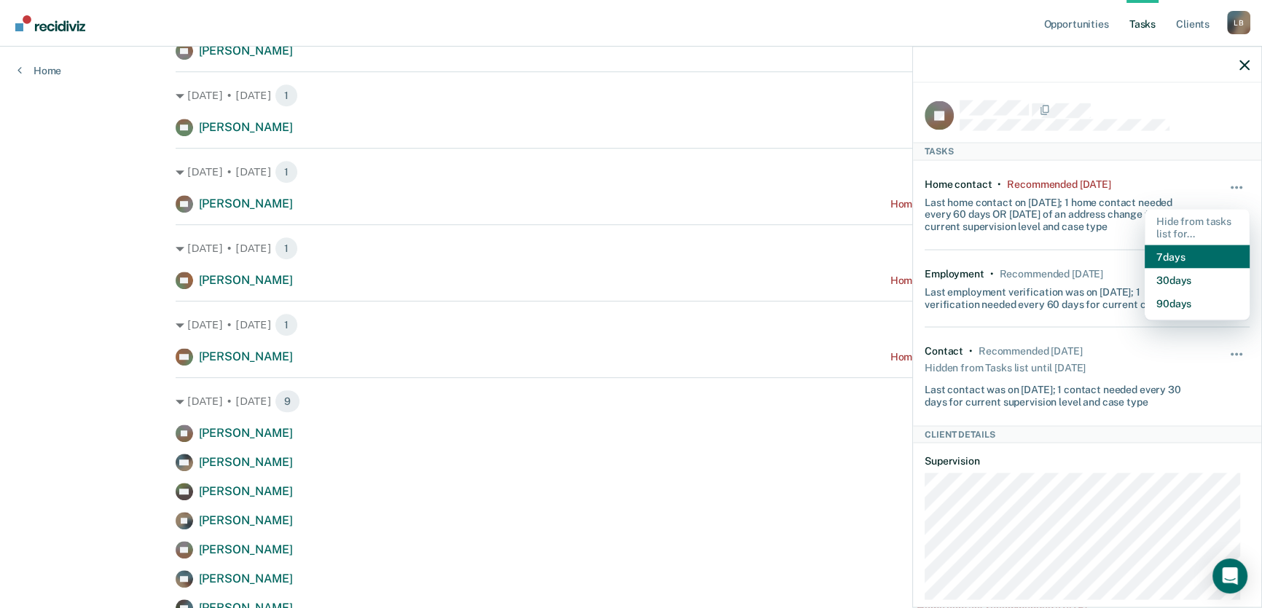
click at [1182, 253] on button "7 days" at bounding box center [1197, 257] width 105 height 23
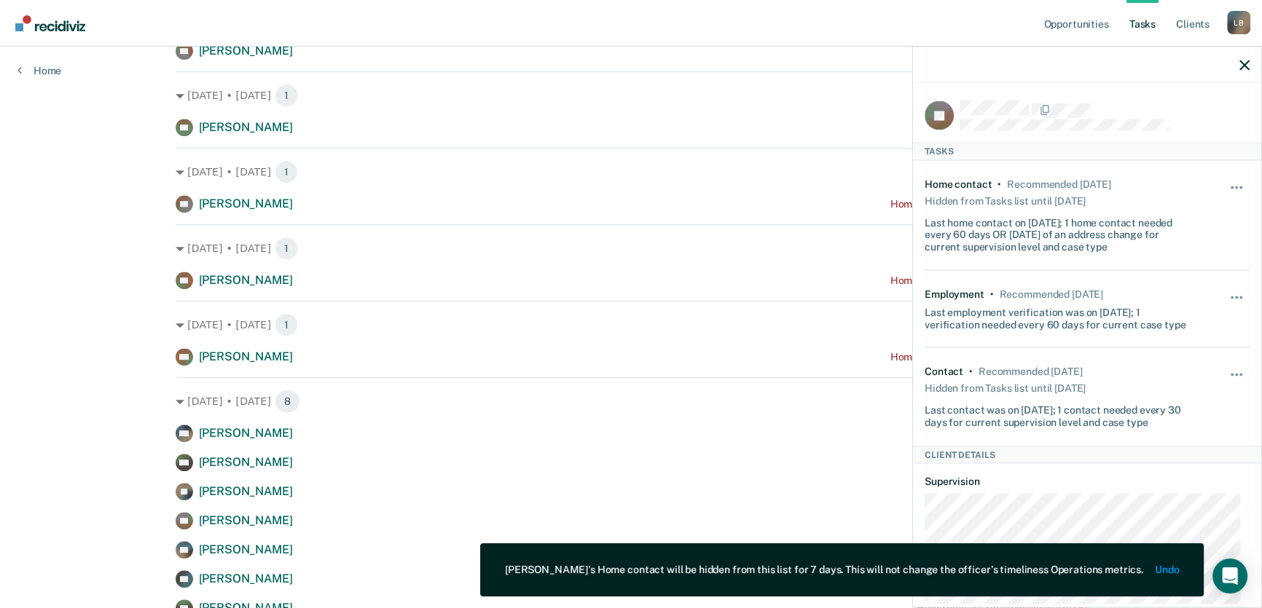
drag, startPoint x: 157, startPoint y: 155, endPoint x: 146, endPoint y: 158, distance: 11.3
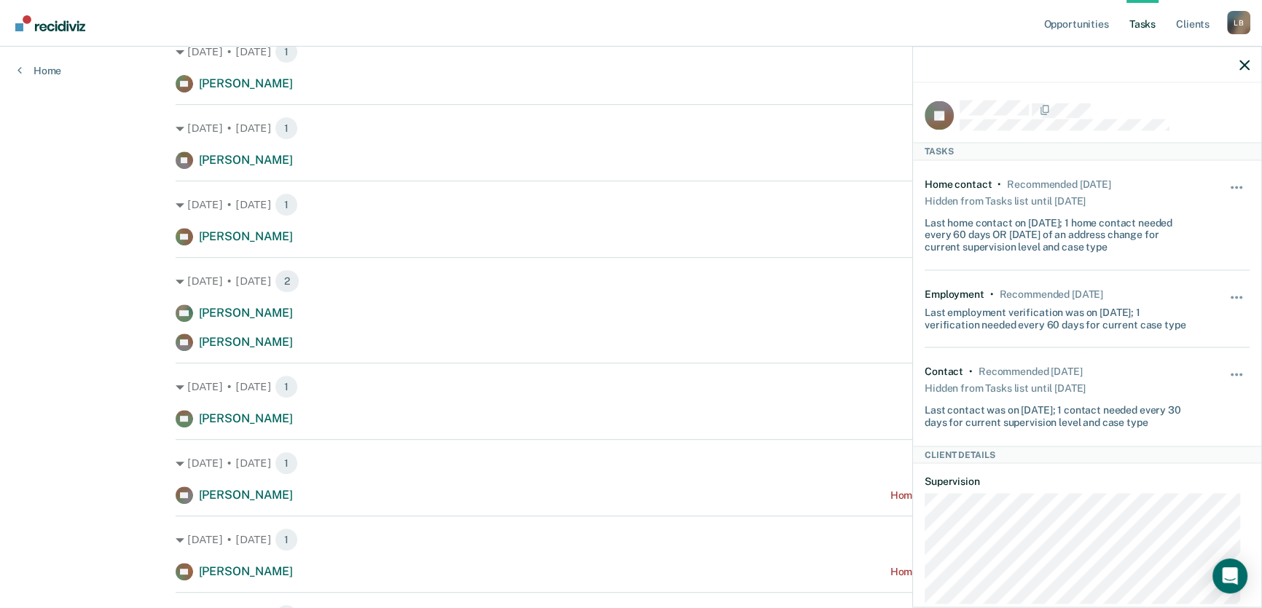
scroll to position [596, 0]
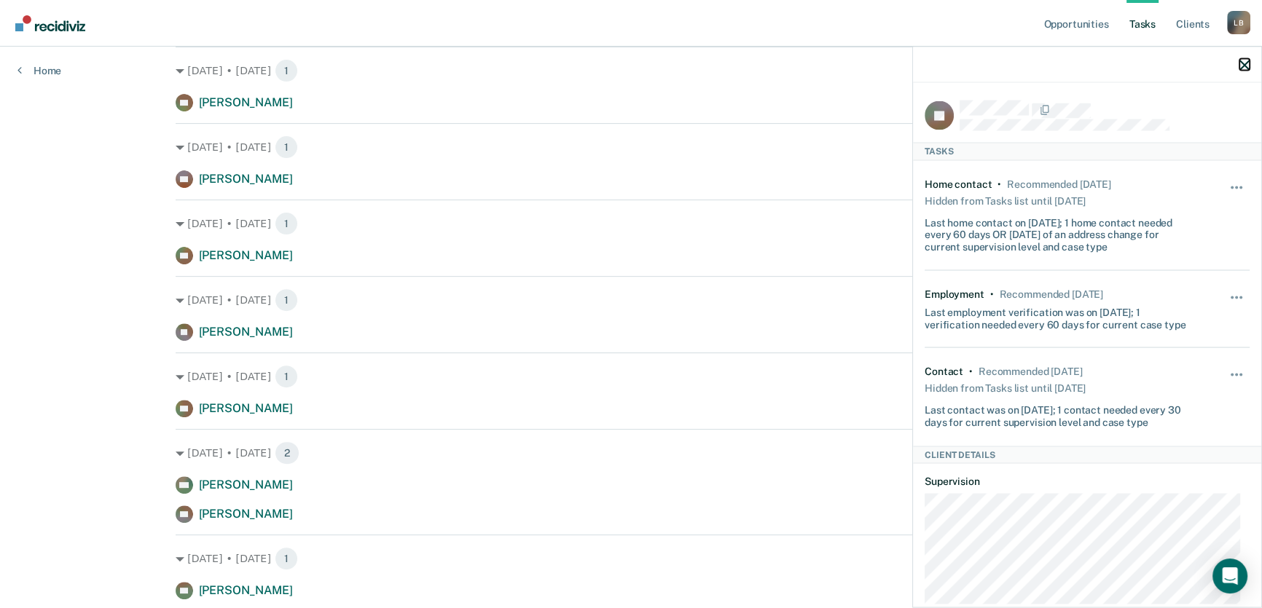
click at [1247, 63] on icon "button" at bounding box center [1245, 65] width 10 height 10
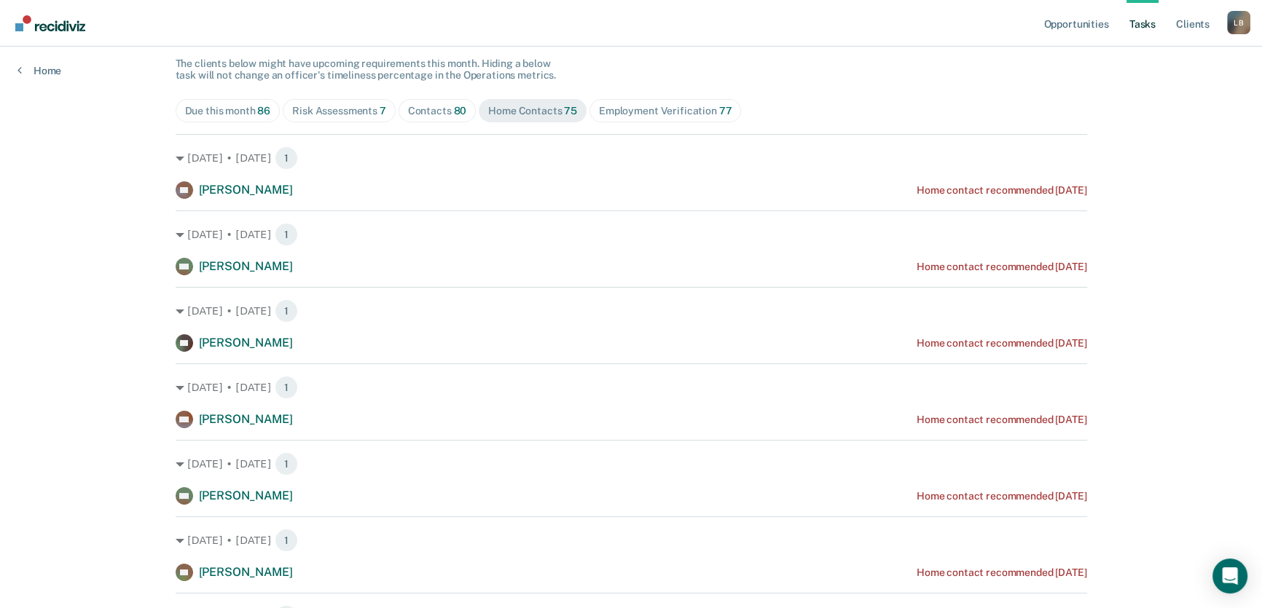
scroll to position [132, 0]
